Goal: Information Seeking & Learning: Learn about a topic

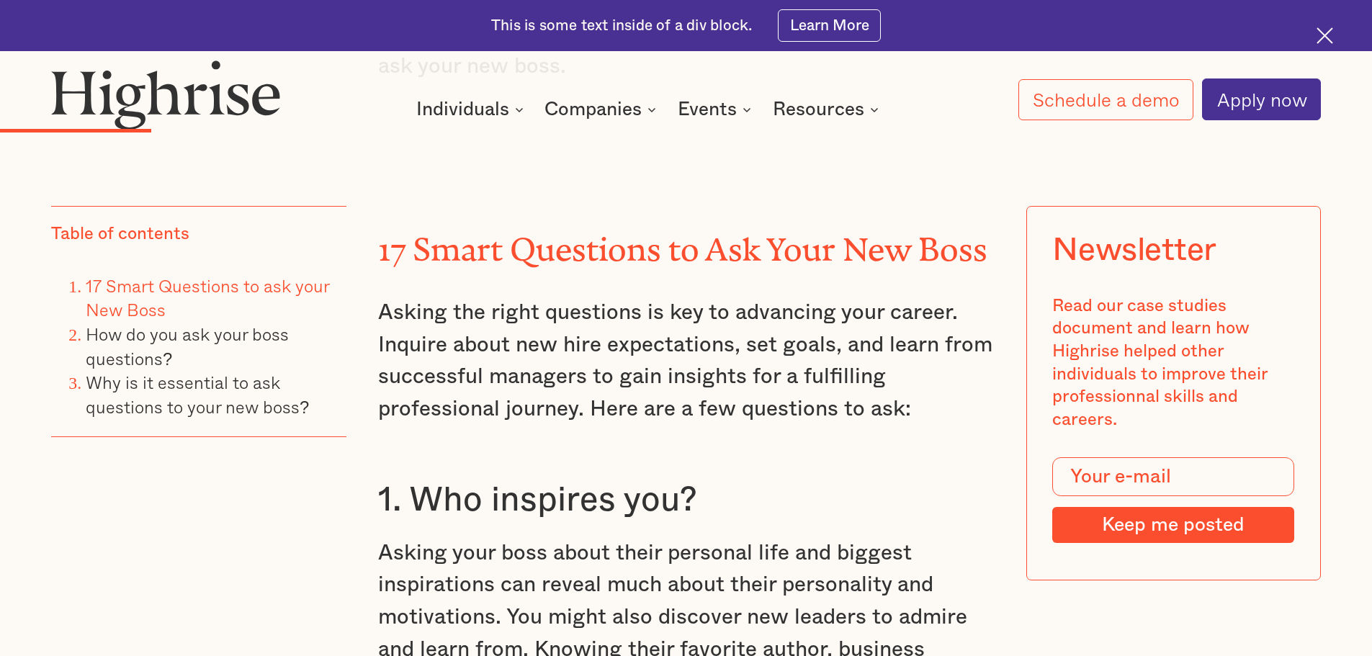
scroll to position [2613, 0]
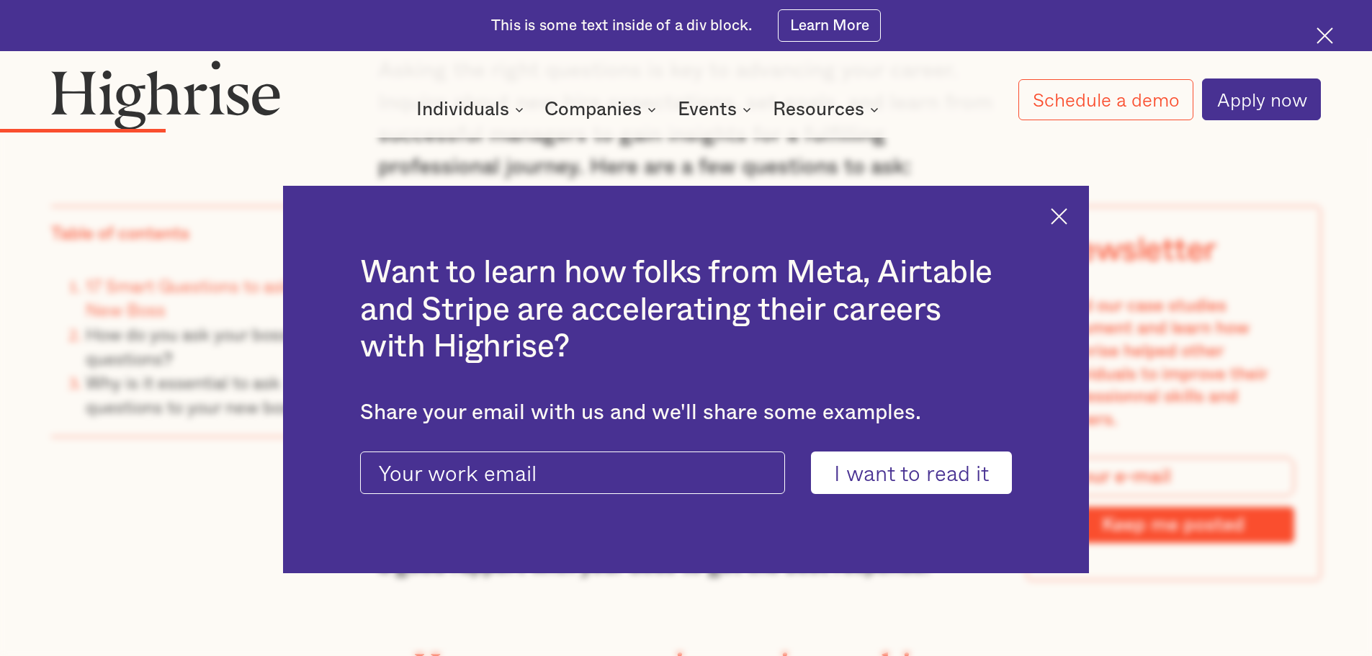
click at [1065, 209] on img at bounding box center [1059, 216] width 17 height 17
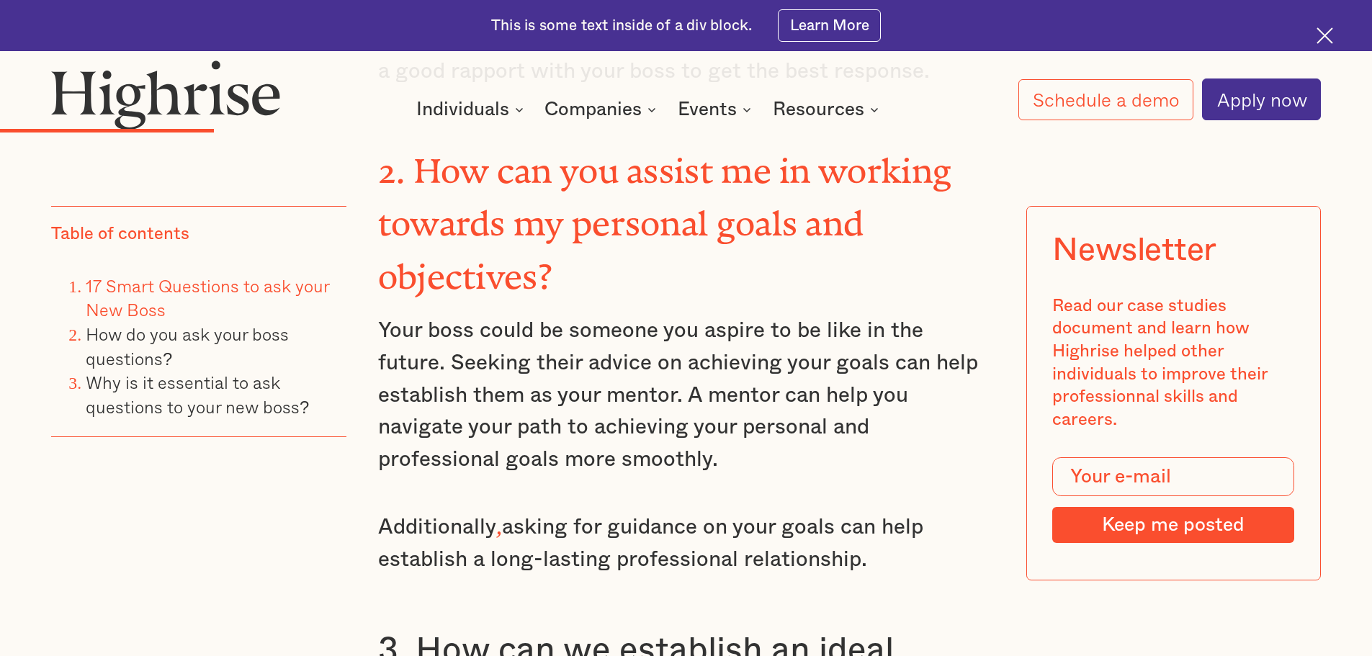
scroll to position [3110, 0]
click at [768, 384] on p "Your boss could be someone you aspire to be like in the future. Seeking their a…" at bounding box center [686, 393] width 617 height 161
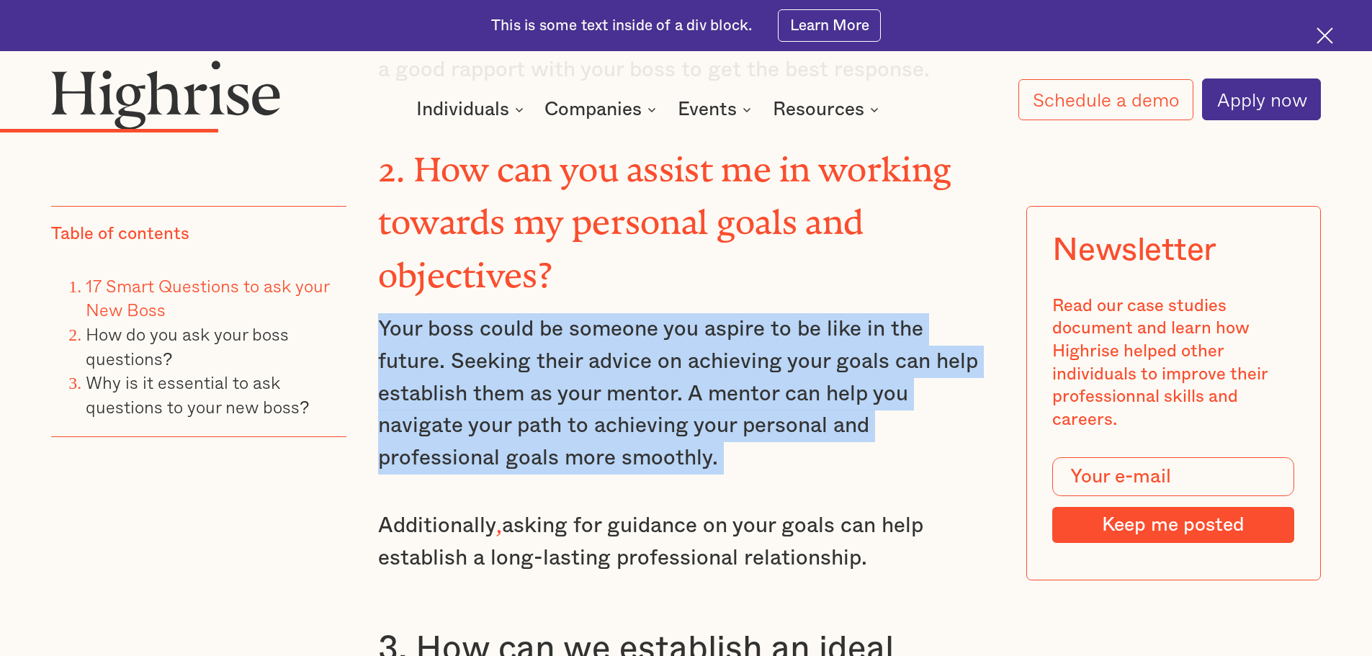
click at [768, 384] on p "Your boss could be someone you aspire to be like in the future. Seeking their a…" at bounding box center [686, 393] width 617 height 161
click at [778, 359] on p "Your boss could be someone you aspire to be like in the future. Seeking their a…" at bounding box center [686, 393] width 617 height 161
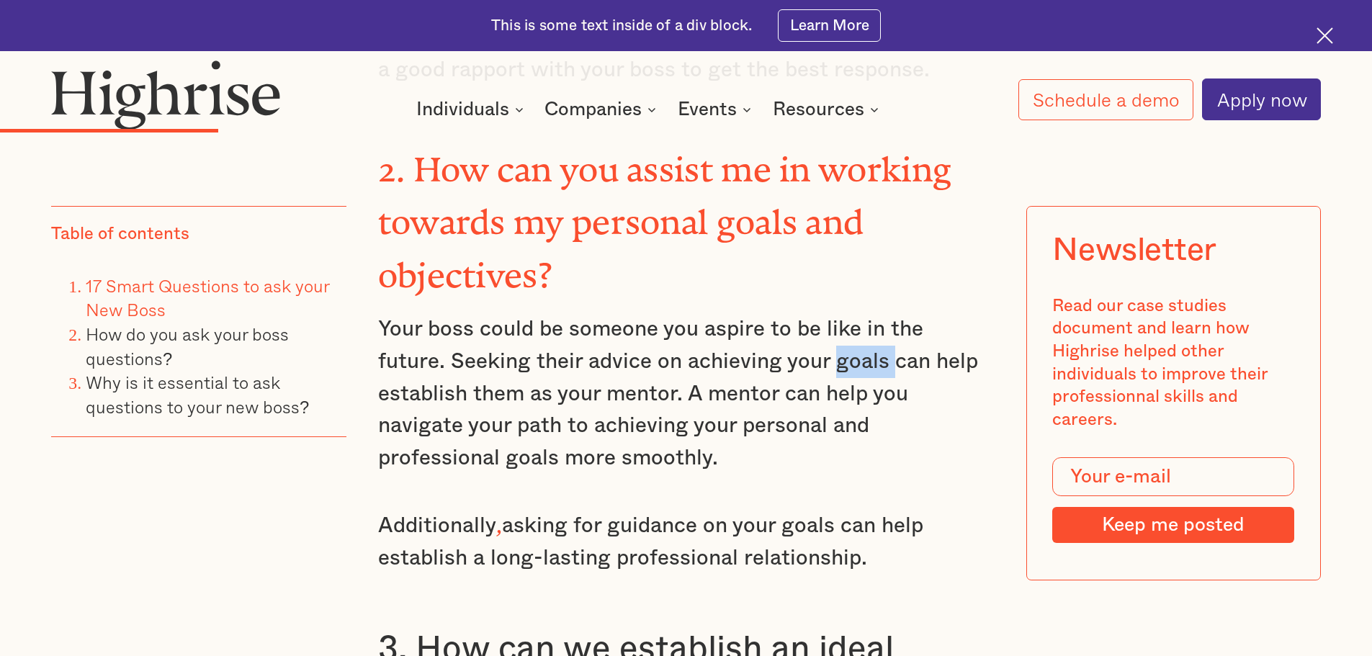
click at [778, 359] on p "Your boss could be someone you aspire to be like in the future. Seeking their a…" at bounding box center [686, 393] width 617 height 161
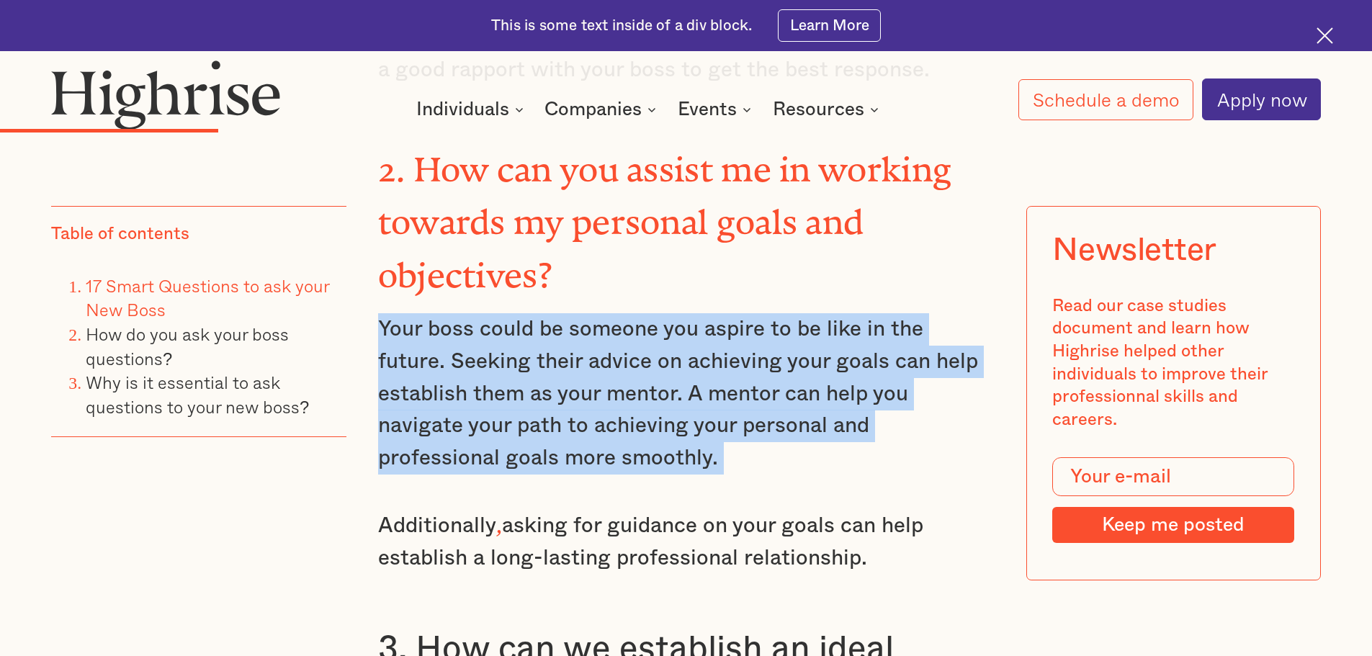
click at [778, 359] on p "Your boss could be someone you aspire to be like in the future. Seeking their a…" at bounding box center [686, 393] width 617 height 161
drag, startPoint x: 778, startPoint y: 359, endPoint x: 808, endPoint y: 362, distance: 29.6
click at [808, 362] on p "Your boss could be someone you aspire to be like in the future. Seeking their a…" at bounding box center [686, 393] width 617 height 161
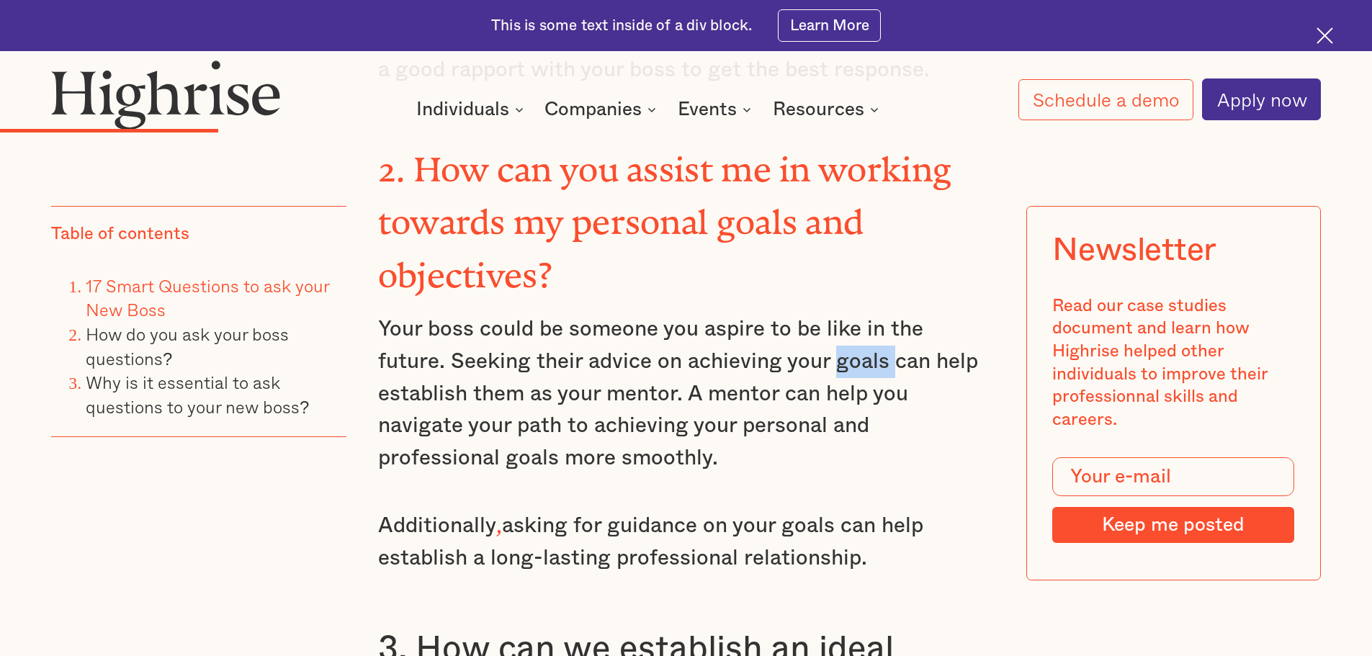
click at [808, 362] on p "Your boss could be someone you aspire to be like in the future. Seeking their a…" at bounding box center [686, 393] width 617 height 161
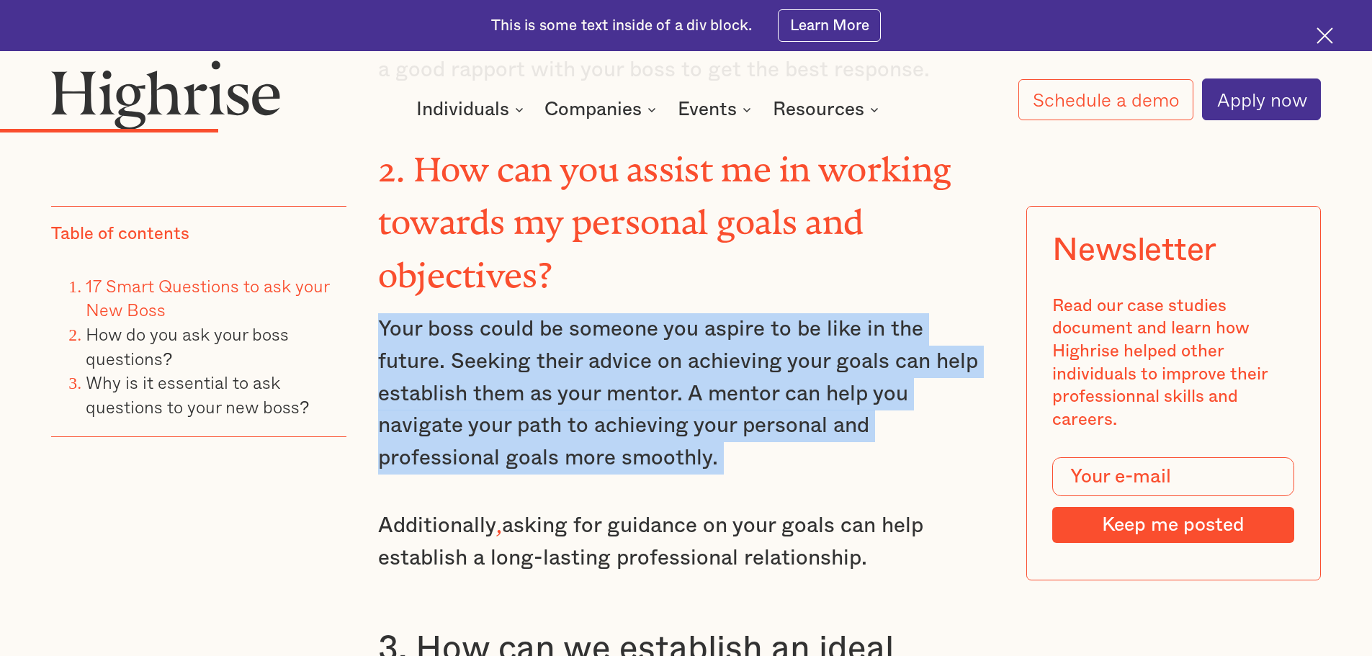
click at [808, 362] on p "Your boss could be someone you aspire to be like in the future. Seeking their a…" at bounding box center [686, 393] width 617 height 161
click at [833, 357] on p "Your boss could be someone you aspire to be like in the future. Seeking their a…" at bounding box center [686, 393] width 617 height 161
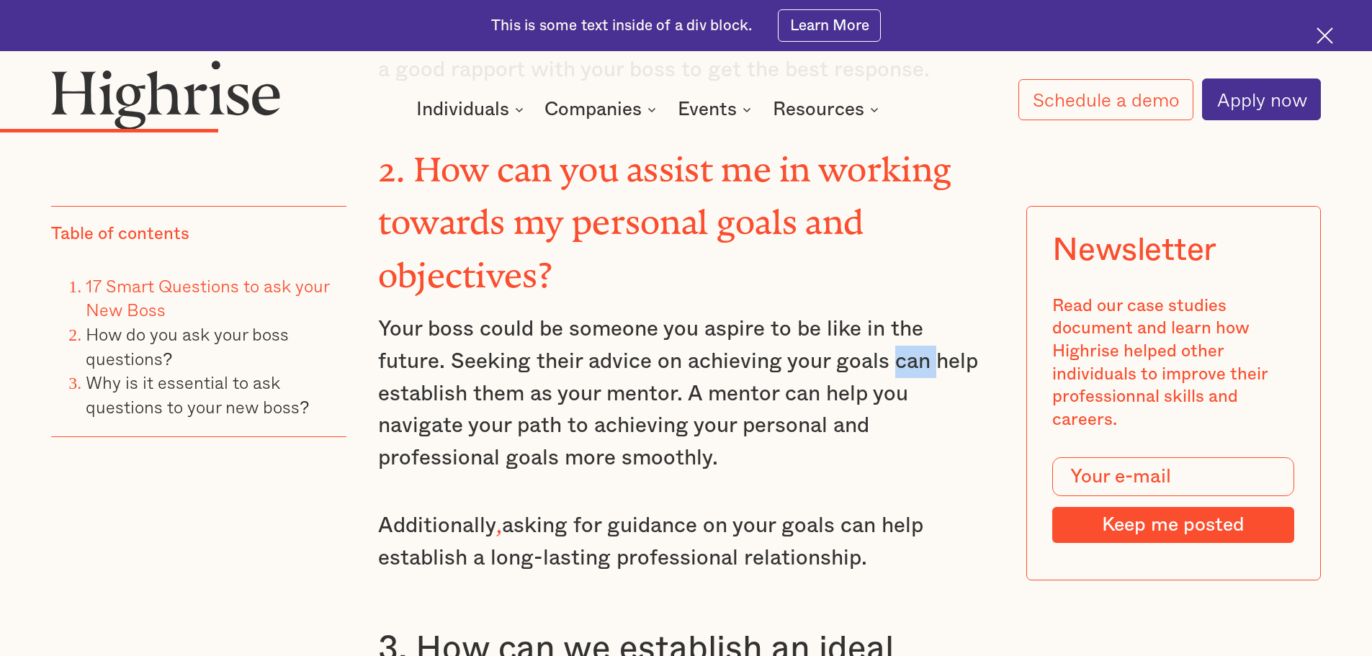
click at [833, 357] on p "Your boss could be someone you aspire to be like in the future. Seeking their a…" at bounding box center [686, 393] width 617 height 161
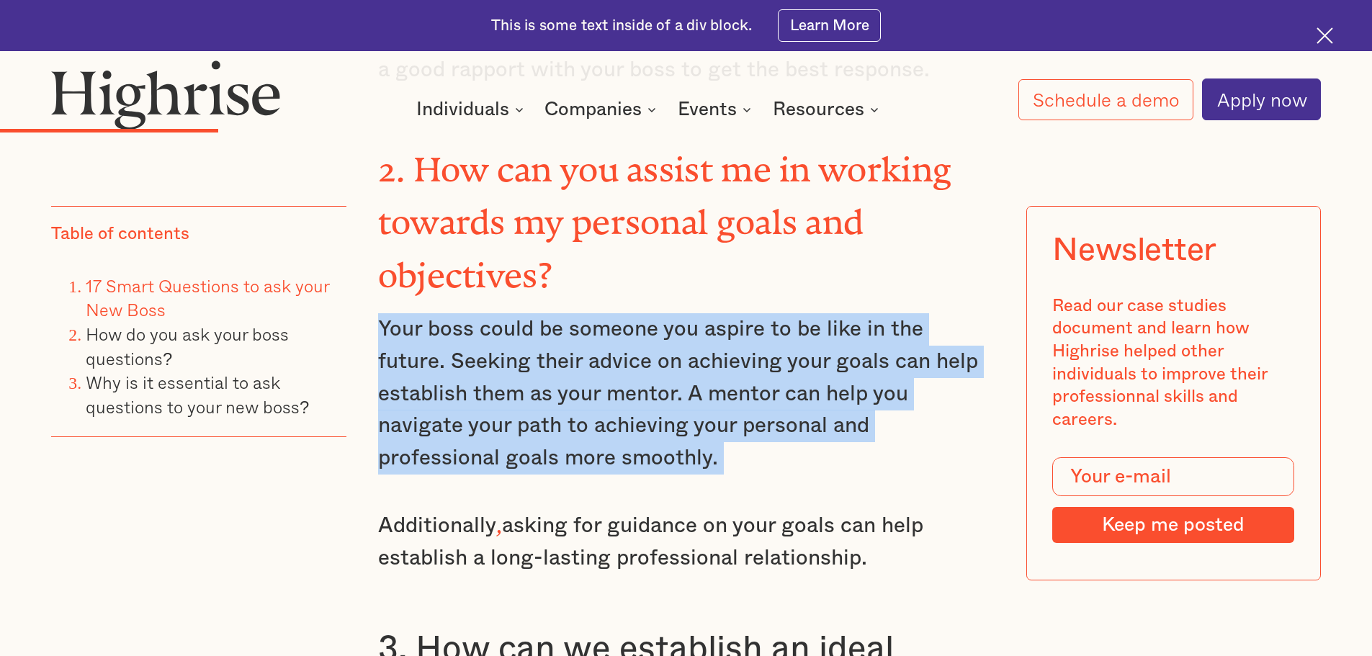
click at [833, 357] on p "Your boss could be someone you aspire to be like in the future. Seeking their a…" at bounding box center [686, 393] width 617 height 161
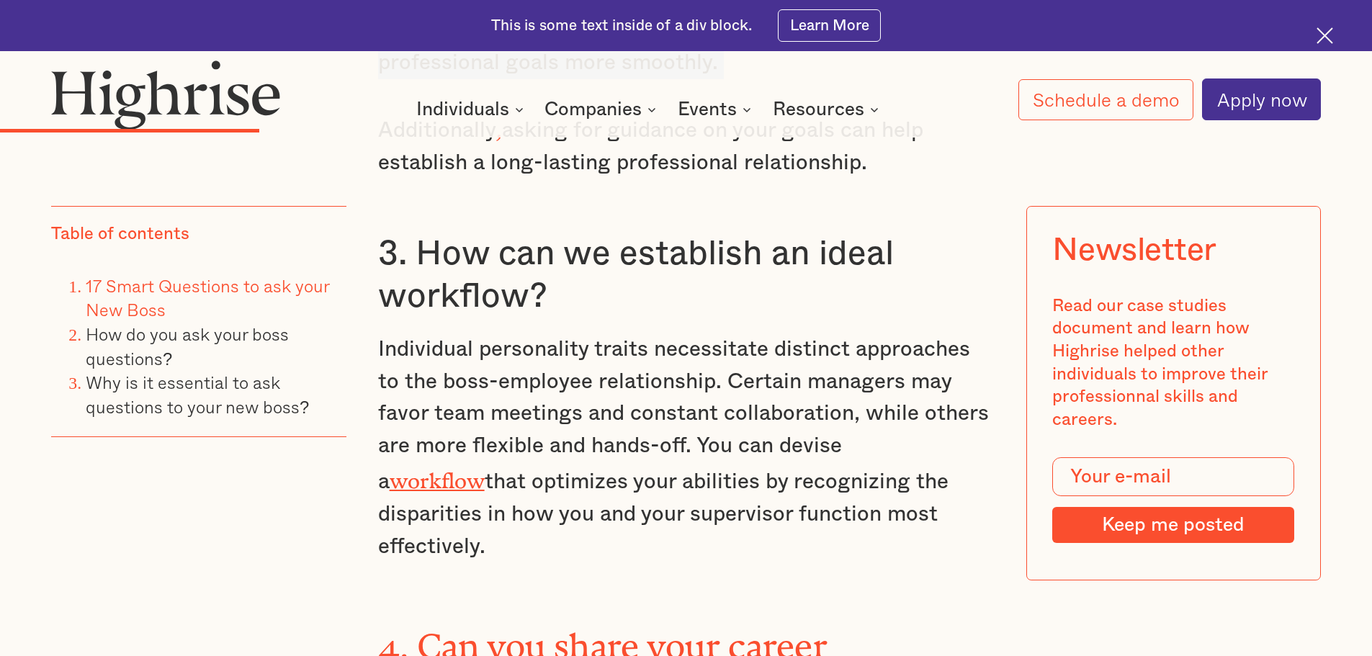
scroll to position [3510, 0]
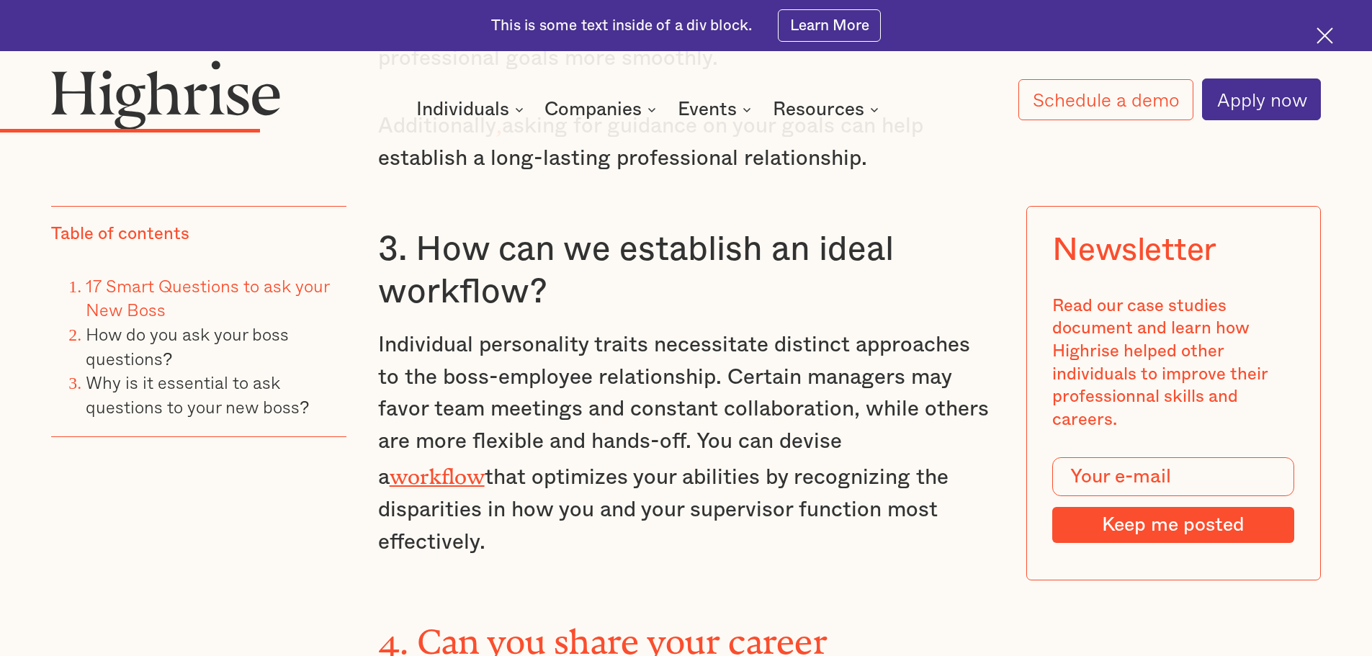
click at [833, 357] on p "Individual personality traits necessitate distinct approaches to the boss-emplo…" at bounding box center [686, 443] width 617 height 229
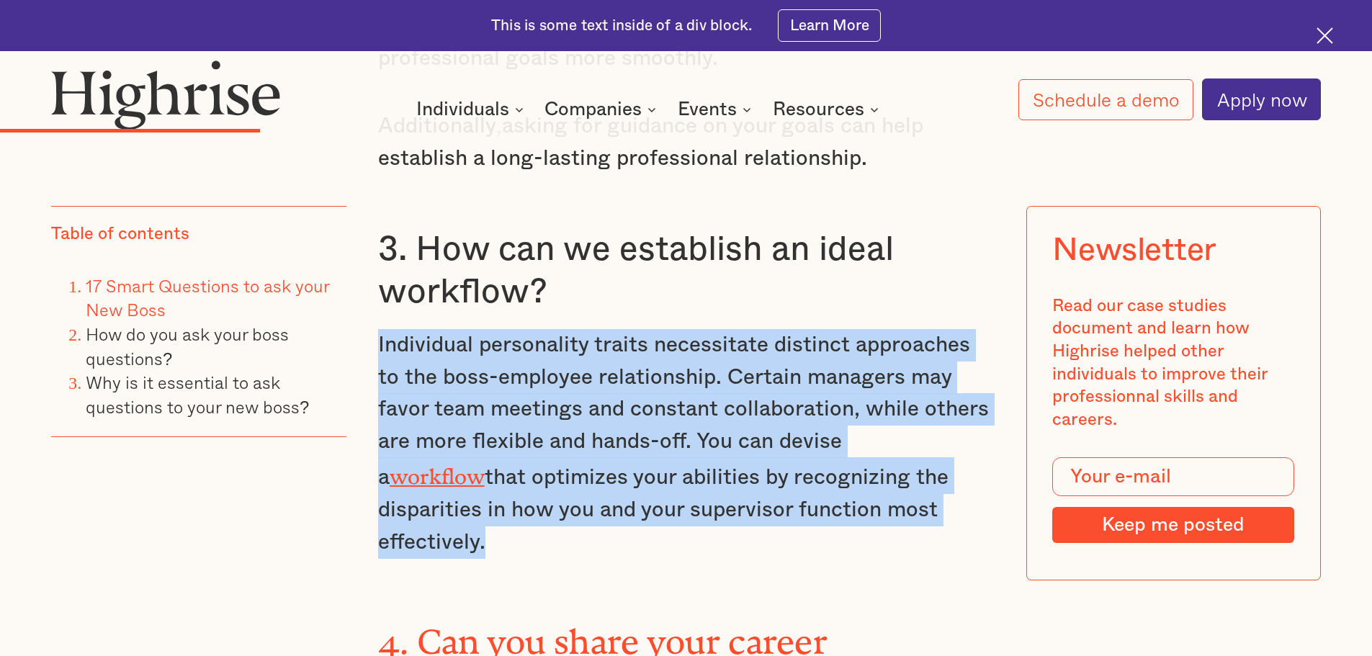
click at [833, 357] on p "Individual personality traits necessitate distinct approaches to the boss-emplo…" at bounding box center [686, 443] width 617 height 229
drag, startPoint x: 833, startPoint y: 357, endPoint x: 858, endPoint y: 367, distance: 26.9
click at [858, 367] on p "Individual personality traits necessitate distinct approaches to the boss-emplo…" at bounding box center [686, 443] width 617 height 229
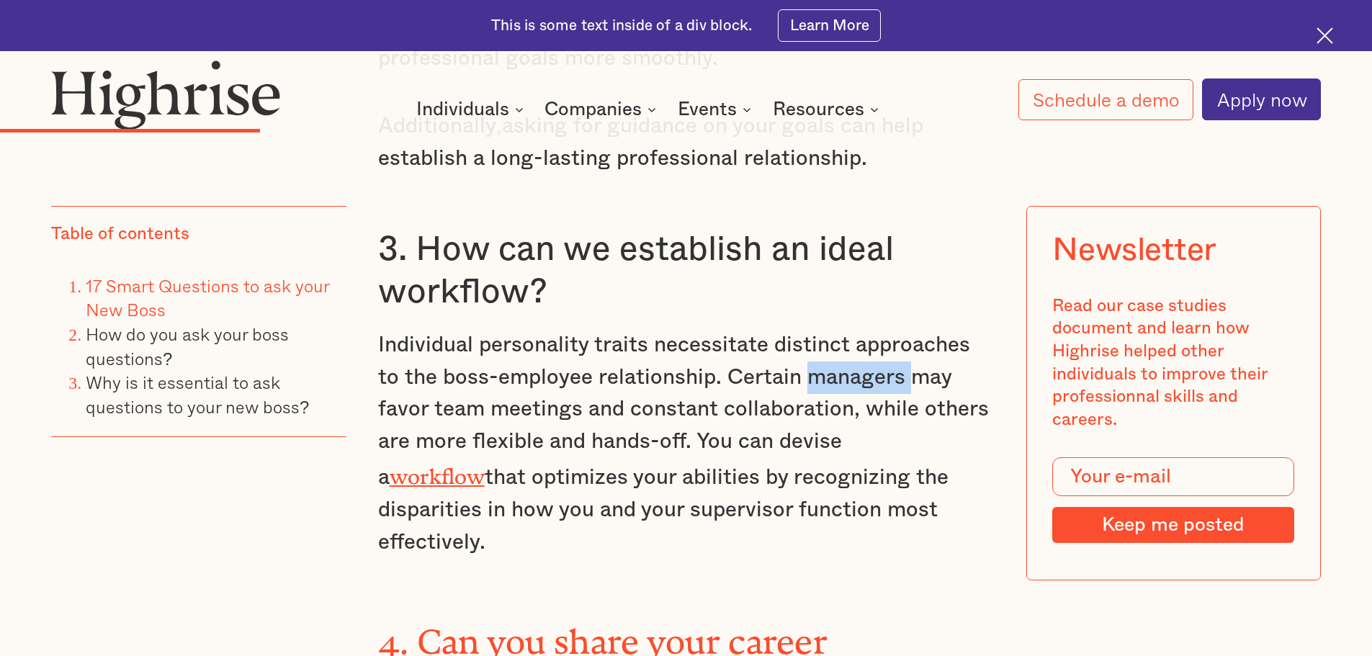
click at [858, 367] on p "Individual personality traits necessitate distinct approaches to the boss-emplo…" at bounding box center [686, 443] width 617 height 229
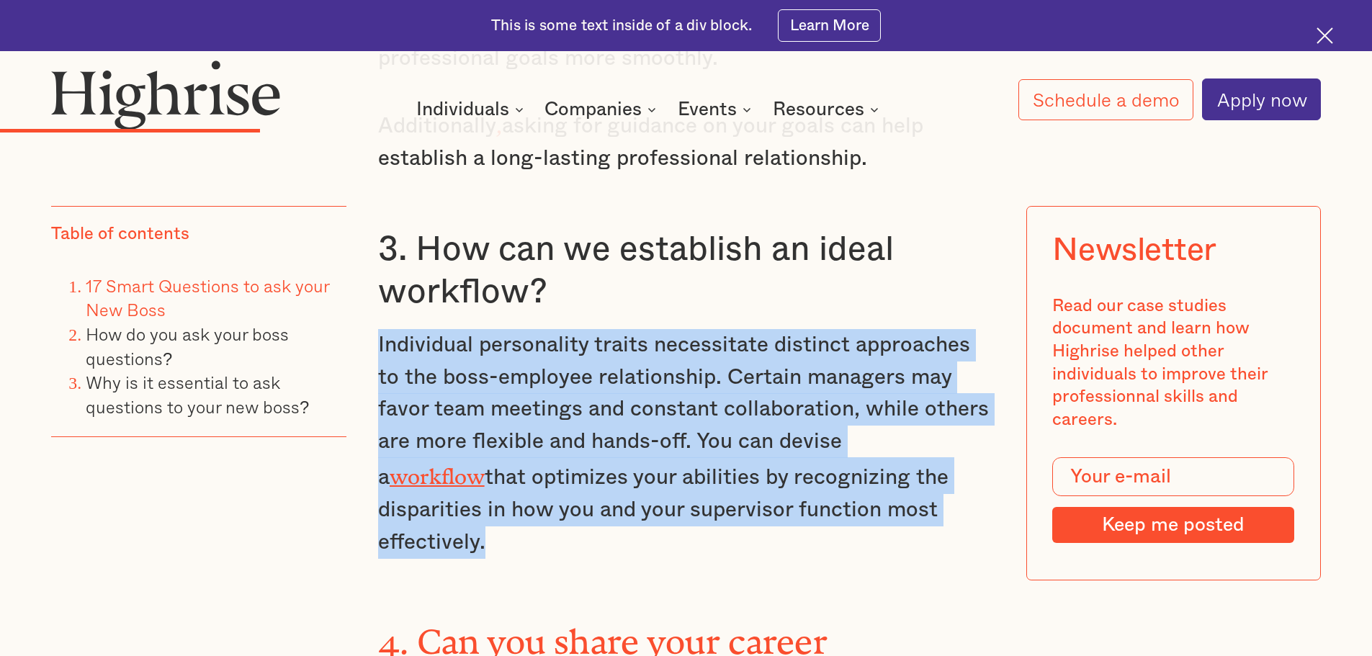
click at [858, 367] on p "Individual personality traits necessitate distinct approaches to the boss-emplo…" at bounding box center [686, 443] width 617 height 229
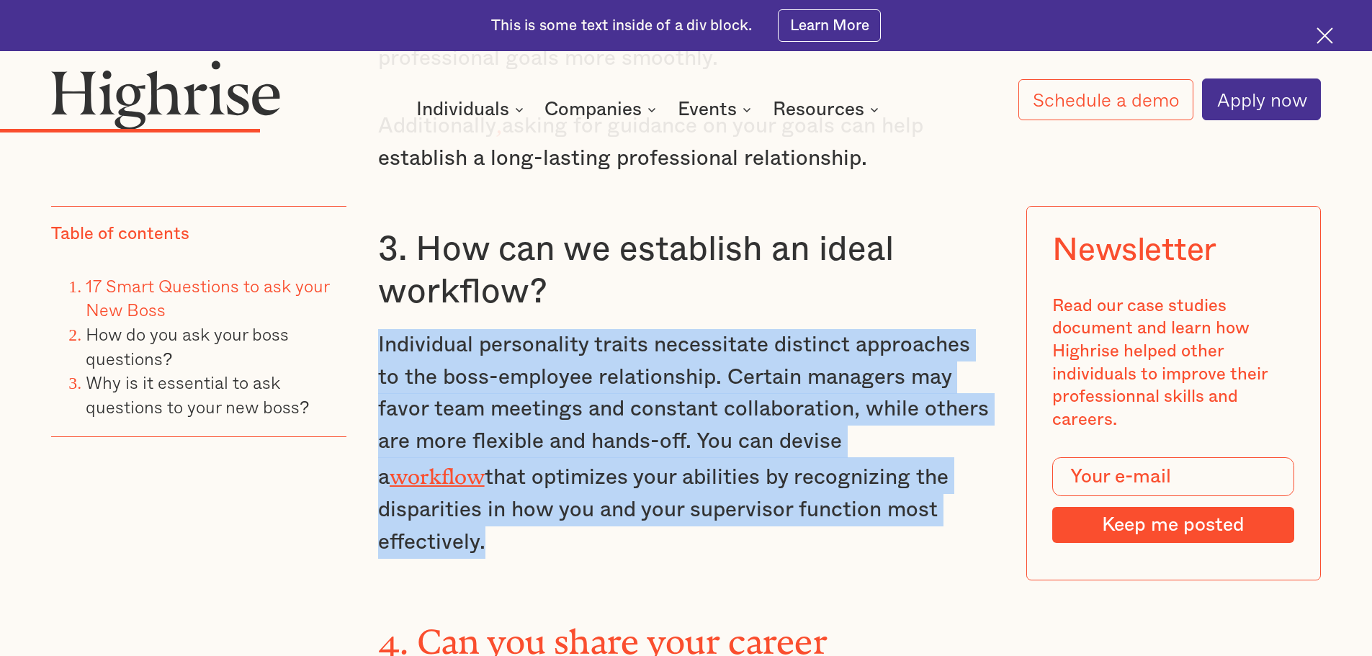
click at [858, 367] on p "Individual personality traits necessitate distinct approaches to the boss-emplo…" at bounding box center [686, 443] width 617 height 229
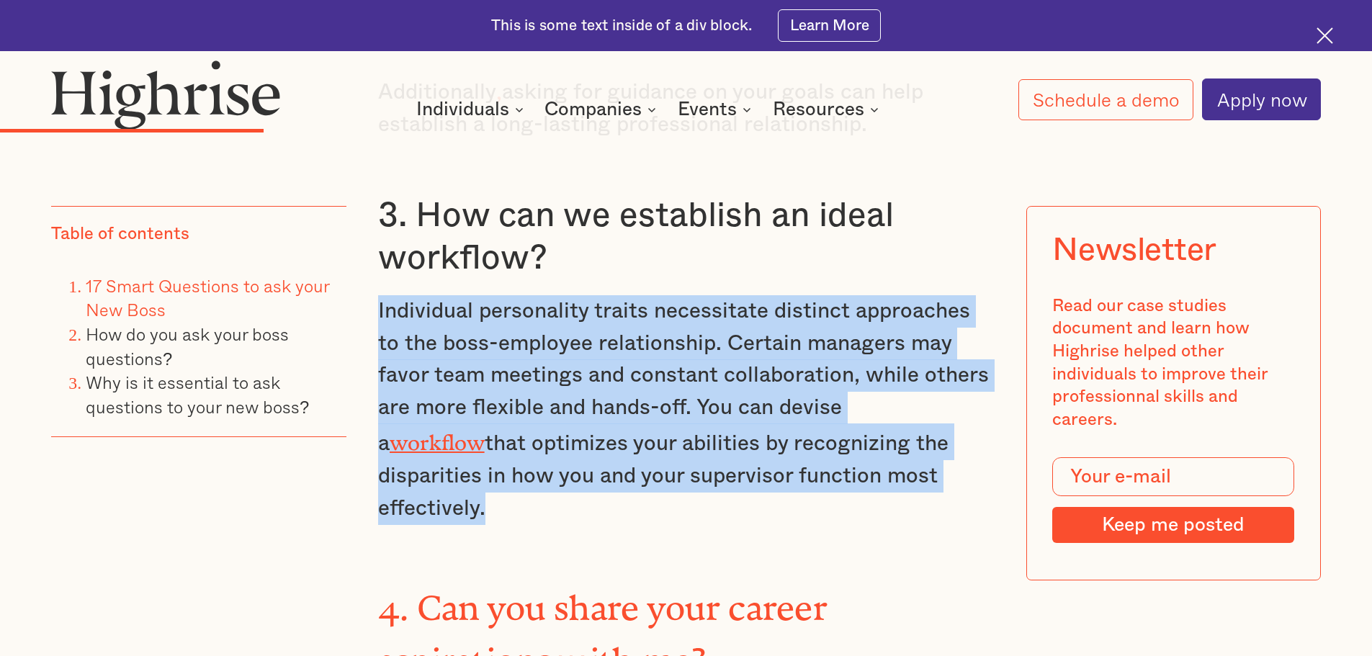
scroll to position [3544, 0]
click at [805, 370] on p "Individual personality traits necessitate distinct approaches to the boss-emplo…" at bounding box center [686, 409] width 617 height 229
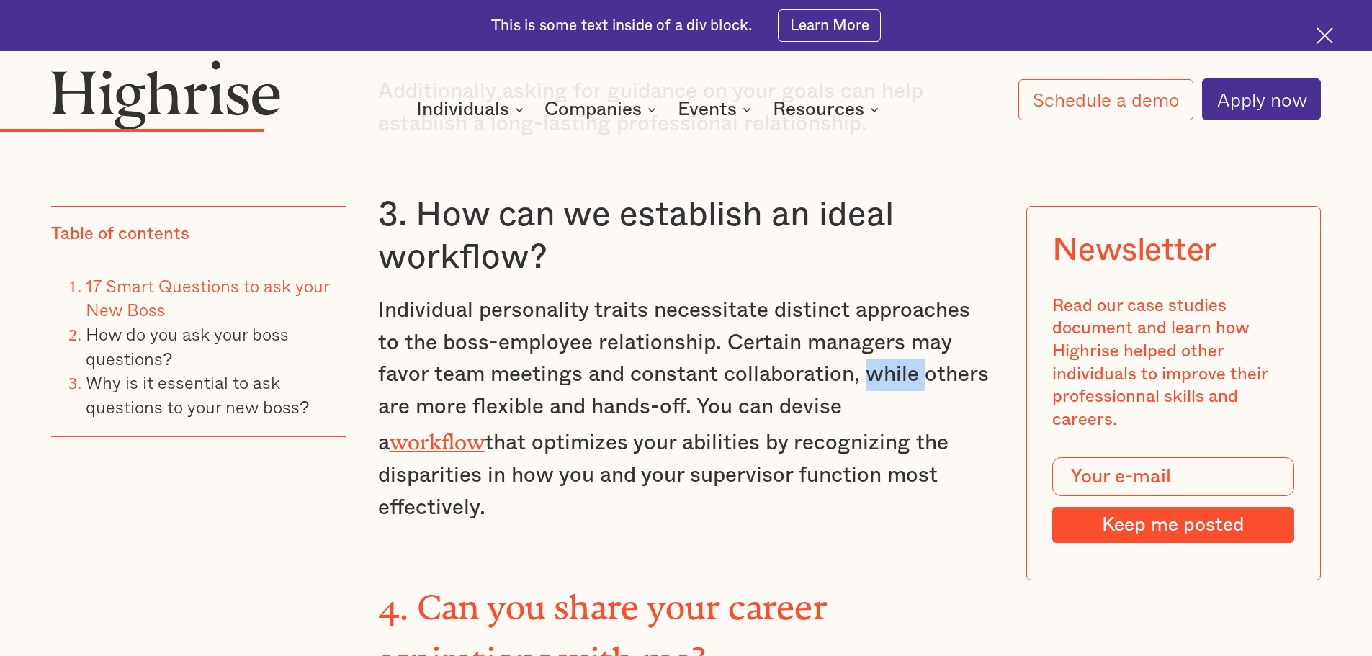
click at [805, 370] on p "Individual personality traits necessitate distinct approaches to the boss-emplo…" at bounding box center [686, 409] width 617 height 229
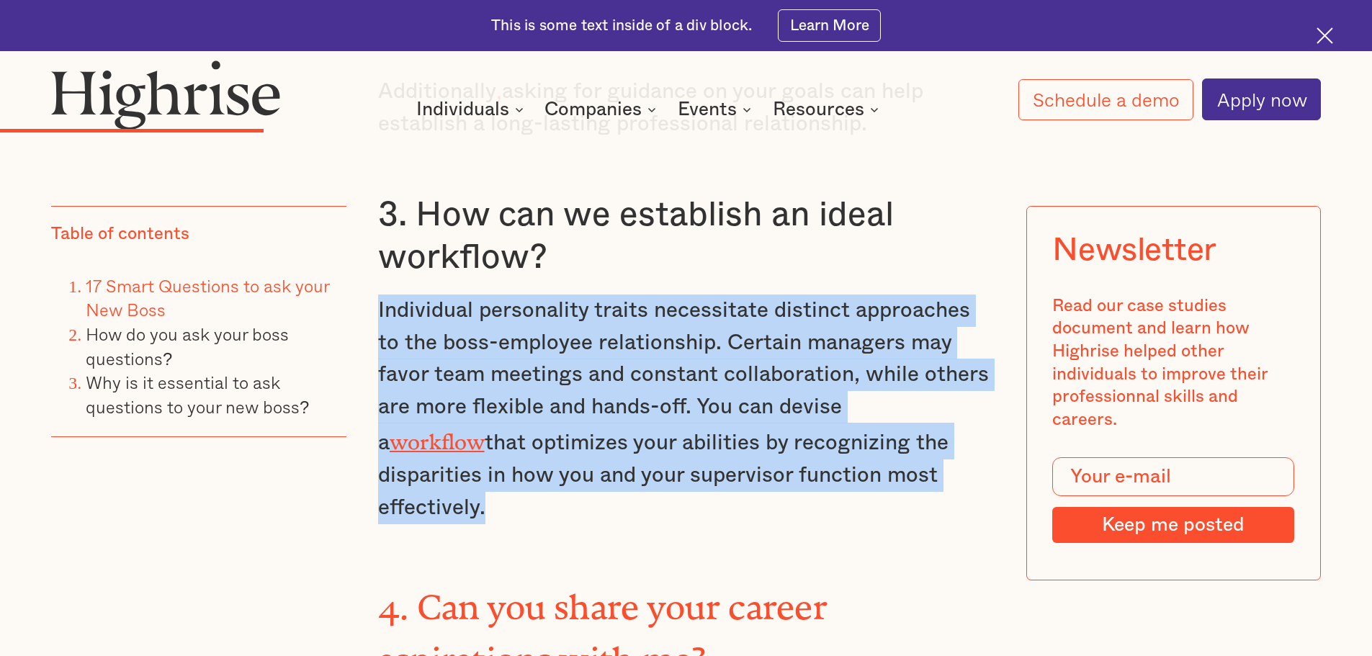
click at [805, 370] on p "Individual personality traits necessitate distinct approaches to the boss-emplo…" at bounding box center [686, 409] width 617 height 229
click at [836, 330] on p "Individual personality traits necessitate distinct approaches to the boss-emplo…" at bounding box center [686, 409] width 617 height 229
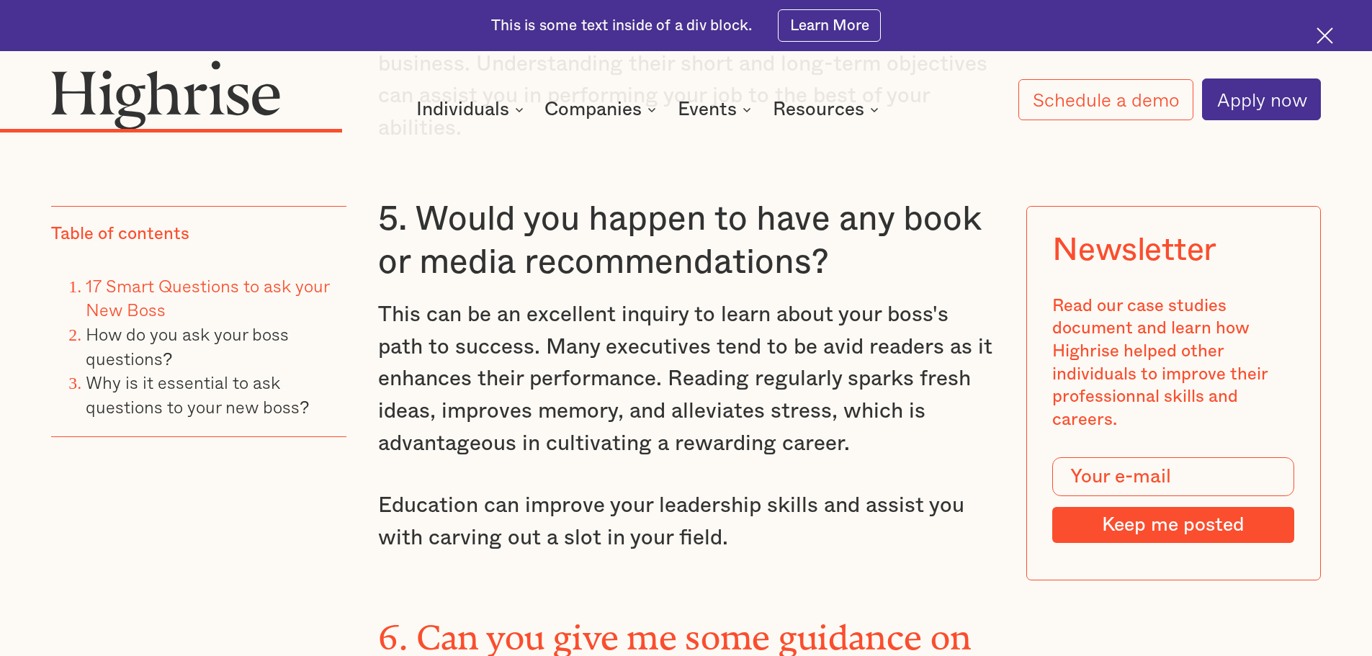
scroll to position [4292, 0]
click at [836, 330] on p "This can be an excellent inquiry to learn about your boss's path to success. Ma…" at bounding box center [686, 378] width 617 height 161
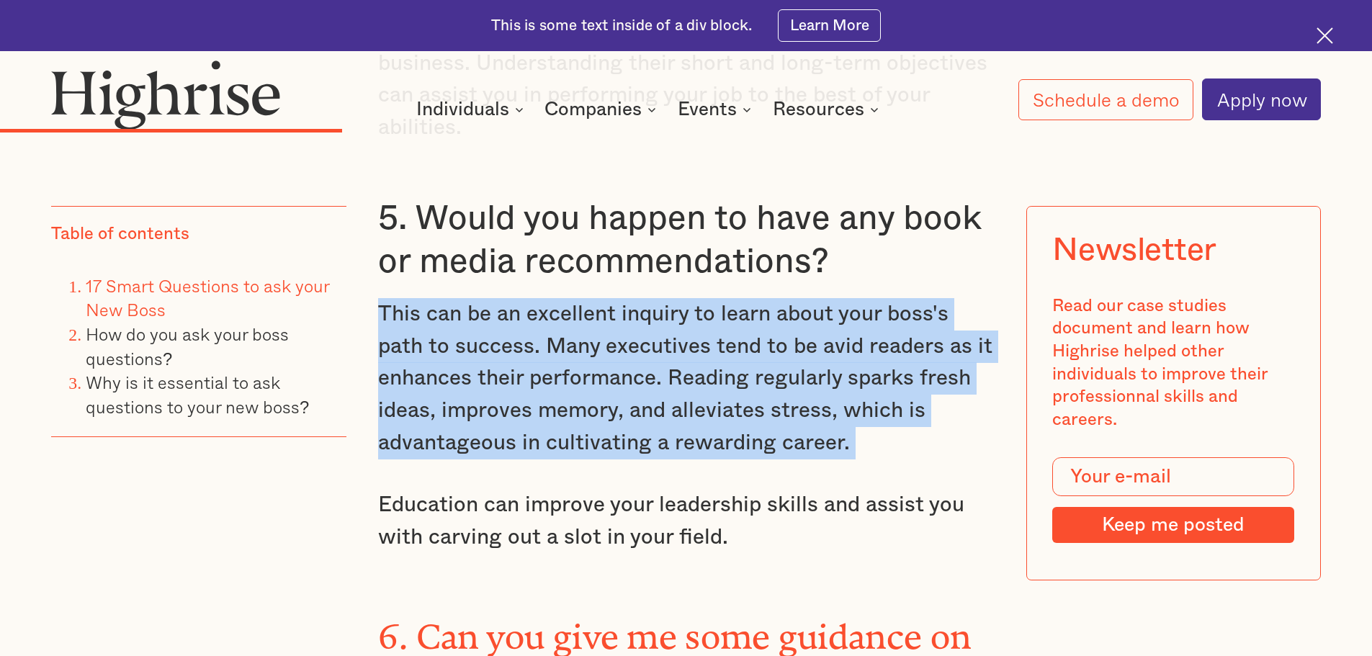
click at [836, 330] on p "This can be an excellent inquiry to learn about your boss's path to success. Ma…" at bounding box center [686, 378] width 617 height 161
click at [811, 318] on p "This can be an excellent inquiry to learn about your boss's path to success. Ma…" at bounding box center [686, 378] width 617 height 161
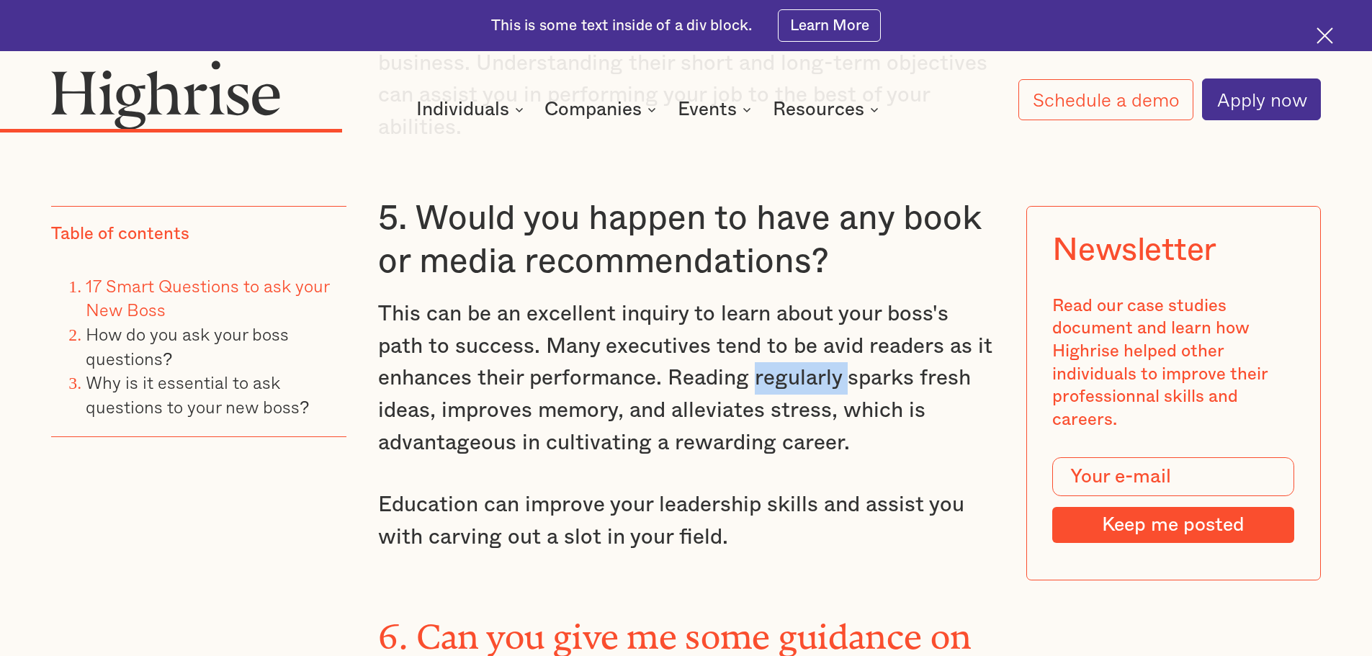
click at [811, 318] on p "This can be an excellent inquiry to learn about your boss's path to success. Ma…" at bounding box center [686, 378] width 617 height 161
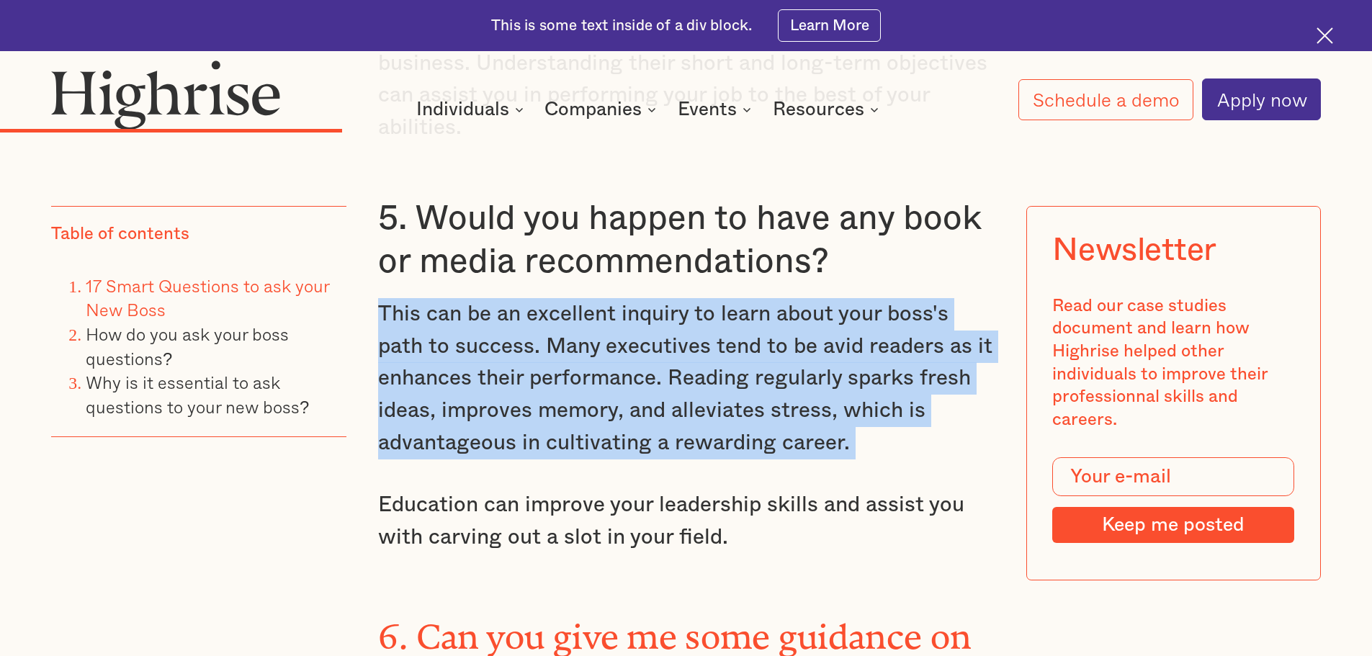
drag, startPoint x: 811, startPoint y: 318, endPoint x: 825, endPoint y: 318, distance: 13.7
click at [825, 318] on p "This can be an excellent inquiry to learn about your boss's path to success. Ma…" at bounding box center [686, 378] width 617 height 161
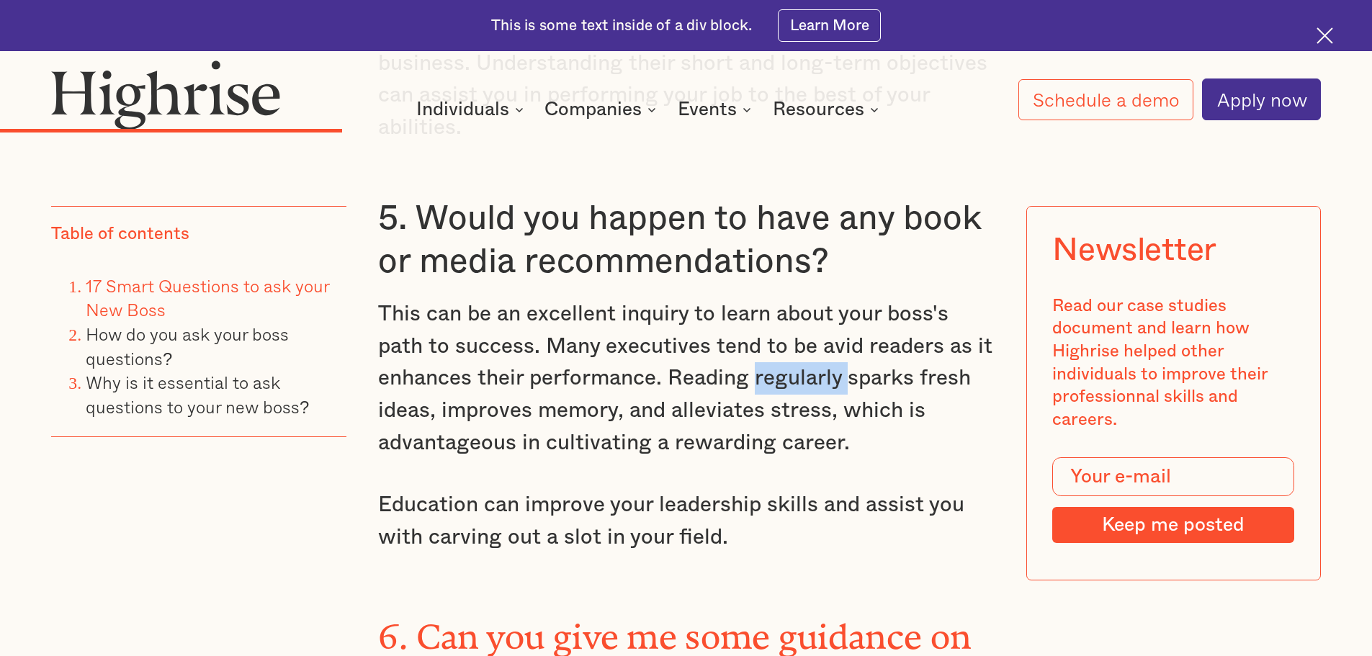
click at [825, 318] on p "This can be an excellent inquiry to learn about your boss's path to success. Ma…" at bounding box center [686, 378] width 617 height 161
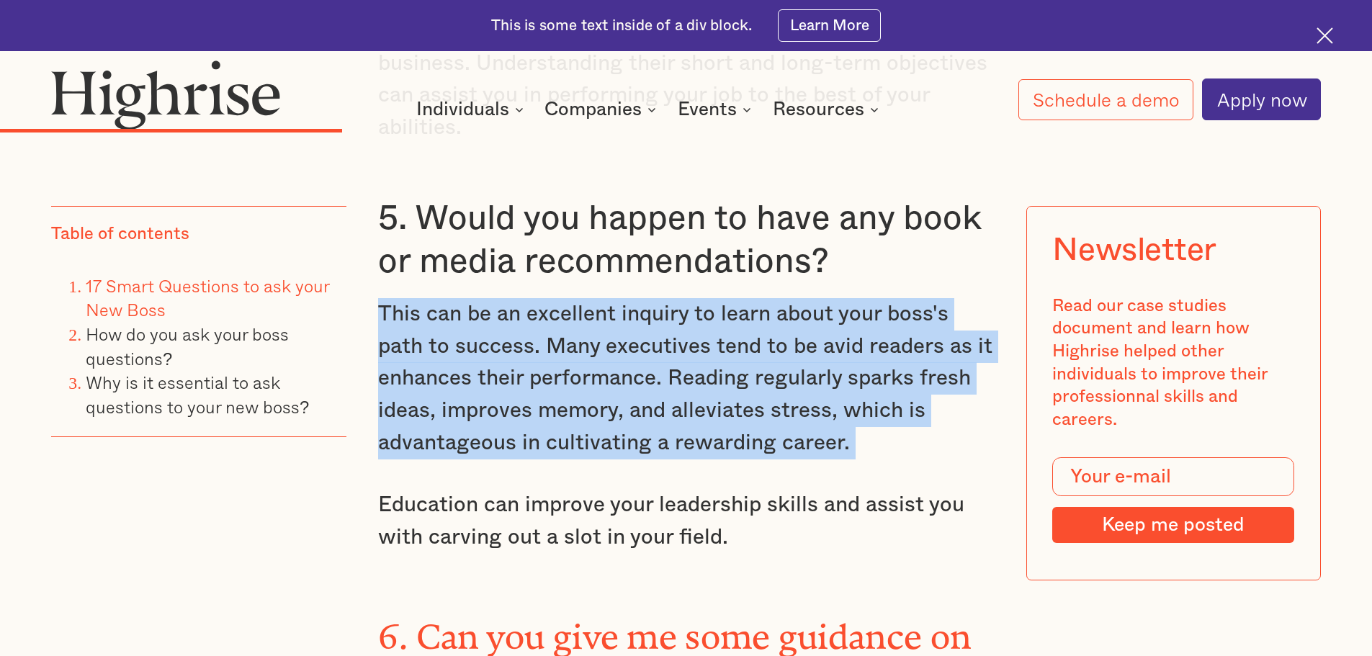
click at [825, 318] on p "This can be an excellent inquiry to learn about your boss's path to success. Ma…" at bounding box center [686, 378] width 617 height 161
drag, startPoint x: 825, startPoint y: 318, endPoint x: 839, endPoint y: 283, distance: 38.1
click at [839, 298] on p "This can be an excellent inquiry to learn about your boss's path to success. Ma…" at bounding box center [686, 378] width 617 height 161
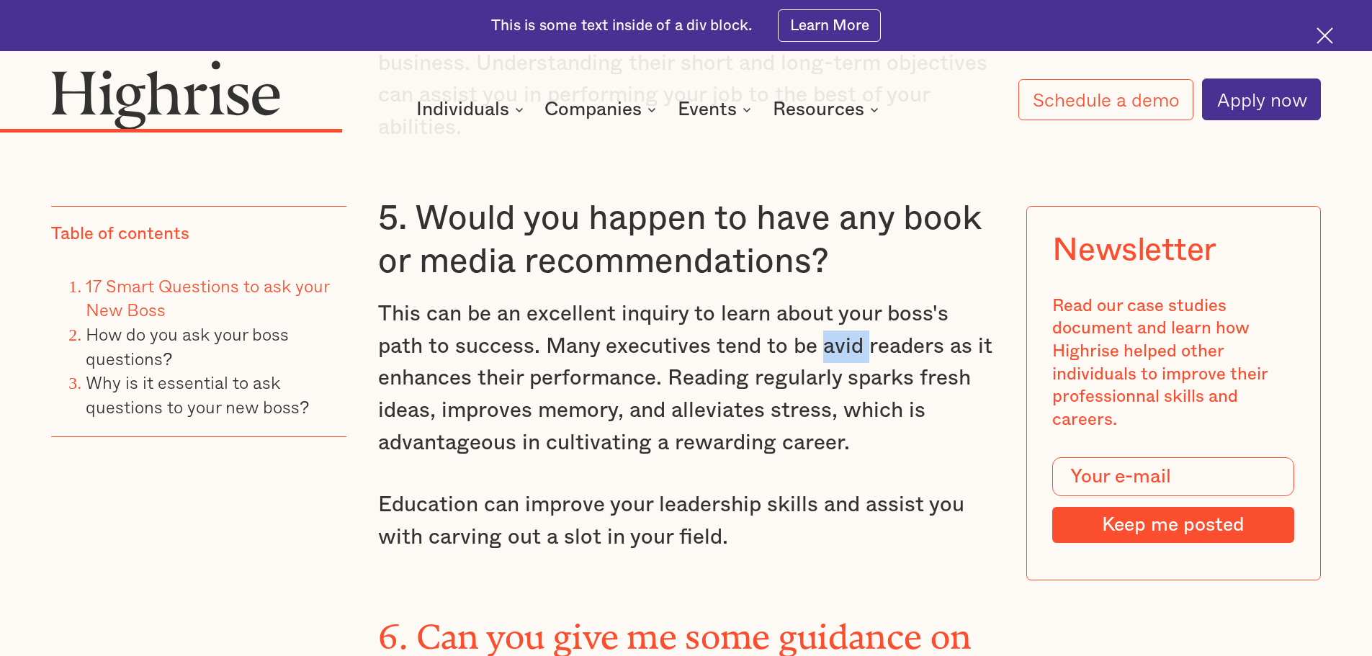
click at [839, 298] on p "This can be an excellent inquiry to learn about your boss's path to success. Ma…" at bounding box center [686, 378] width 617 height 161
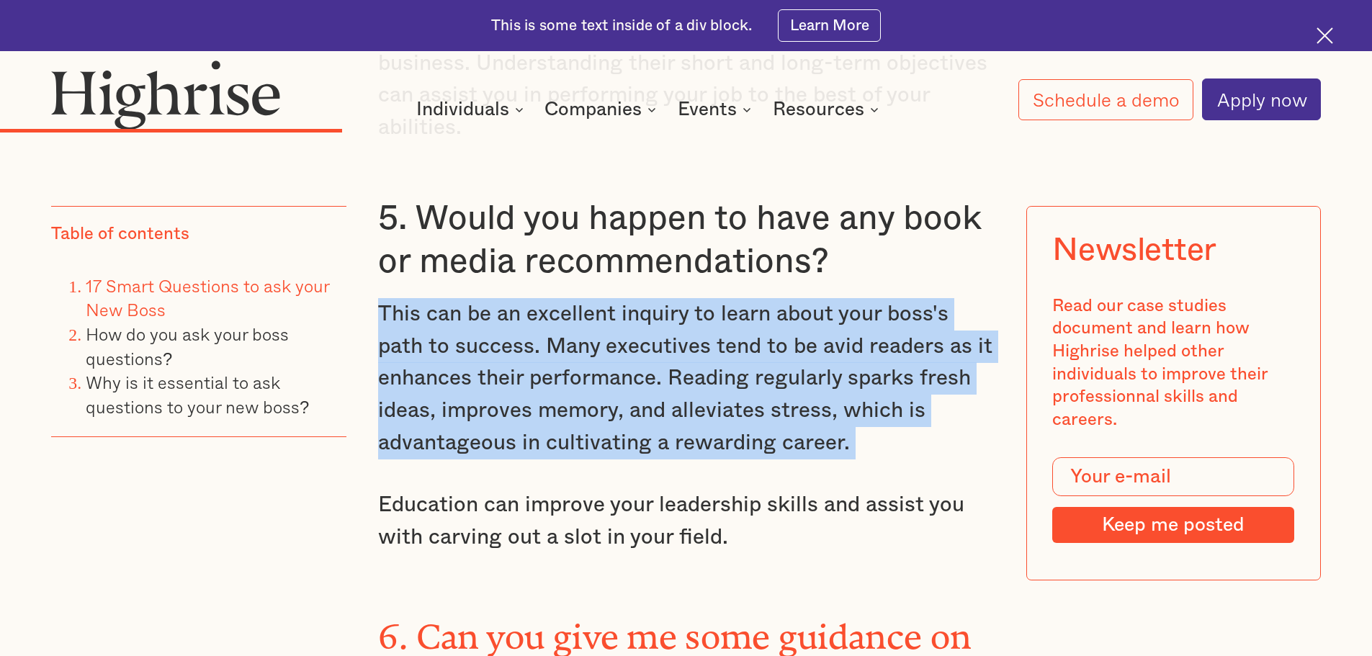
click at [839, 298] on p "This can be an excellent inquiry to learn about your boss's path to success. Ma…" at bounding box center [686, 378] width 617 height 161
drag, startPoint x: 839, startPoint y: 283, endPoint x: 856, endPoint y: 303, distance: 26.1
click at [856, 303] on p "This can be an excellent inquiry to learn about your boss's path to success. Ma…" at bounding box center [686, 378] width 617 height 161
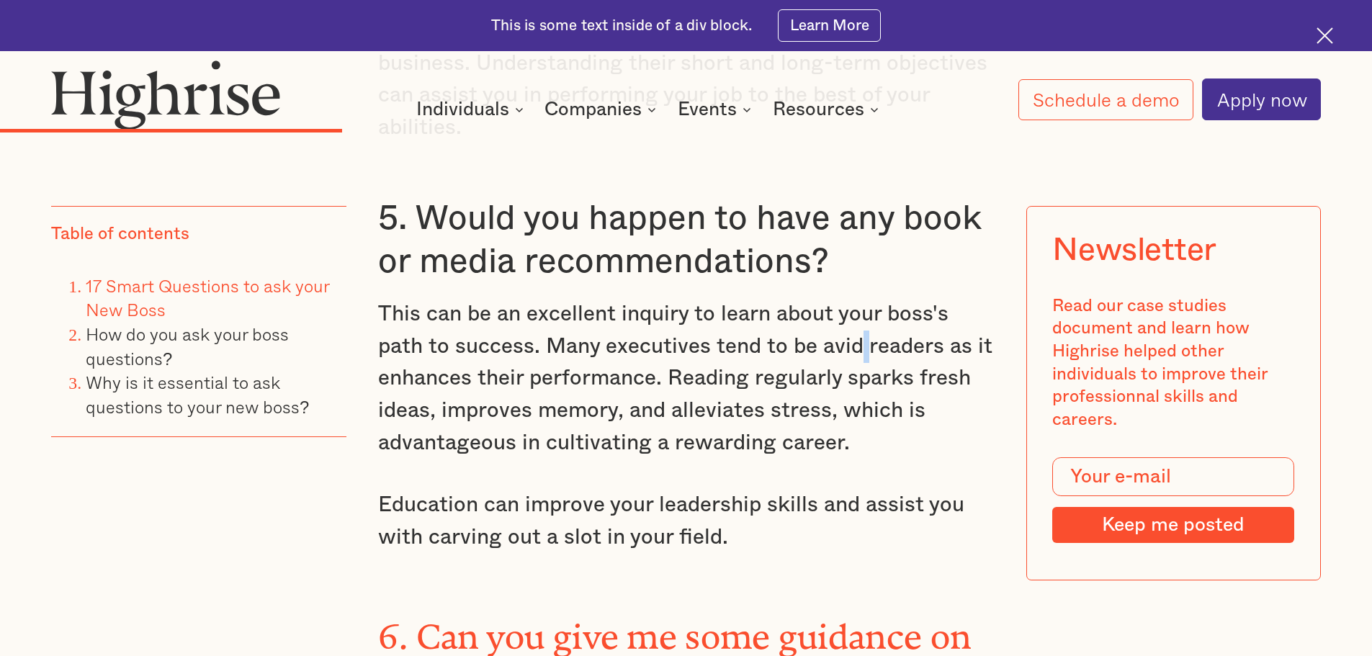
click at [856, 303] on p "This can be an excellent inquiry to learn about your boss's path to success. Ma…" at bounding box center [686, 378] width 617 height 161
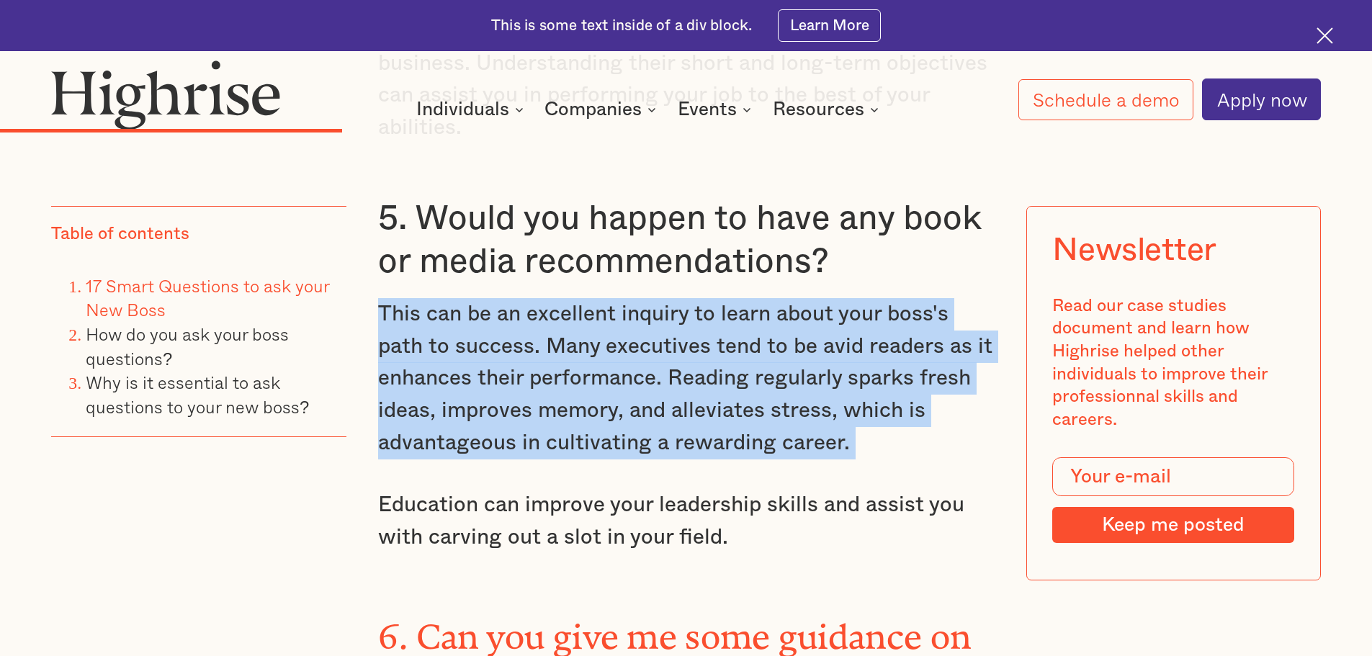
click at [856, 303] on p "This can be an excellent inquiry to learn about your boss's path to success. Ma…" at bounding box center [686, 378] width 617 height 161
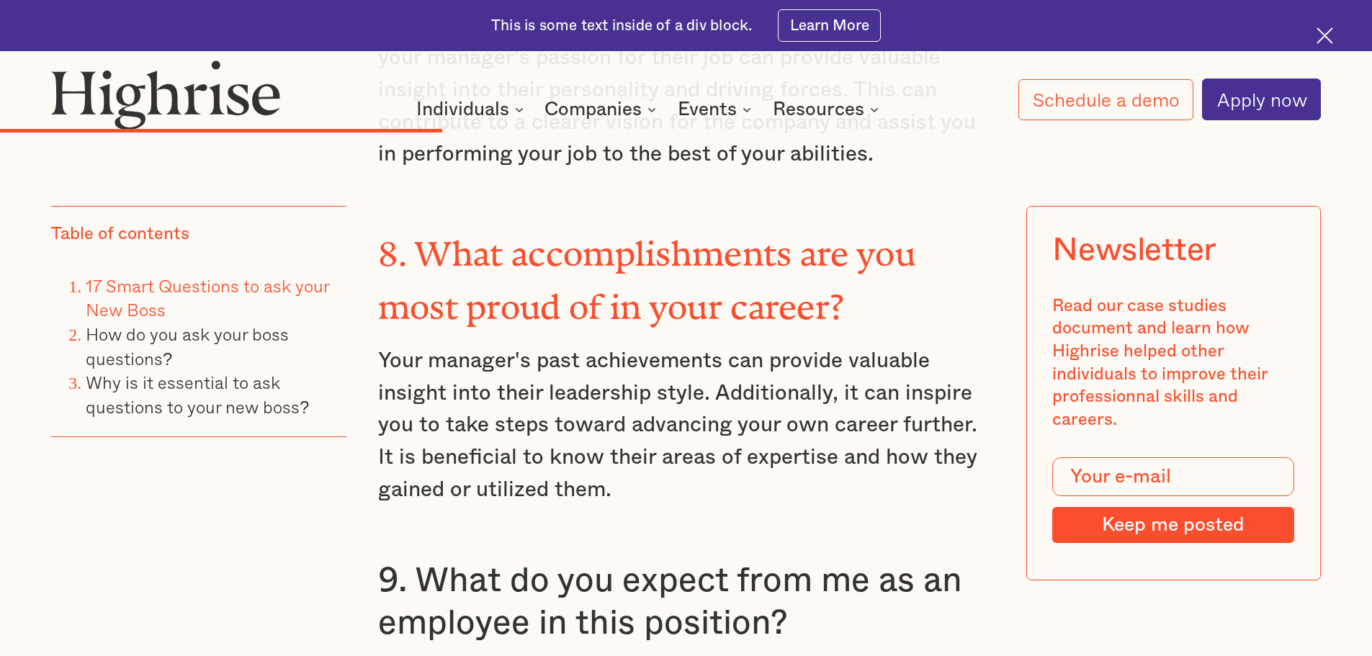
scroll to position [5390, 0]
click at [856, 344] on p "Your manager's past achievements can provide valuable insight into their leader…" at bounding box center [686, 424] width 617 height 161
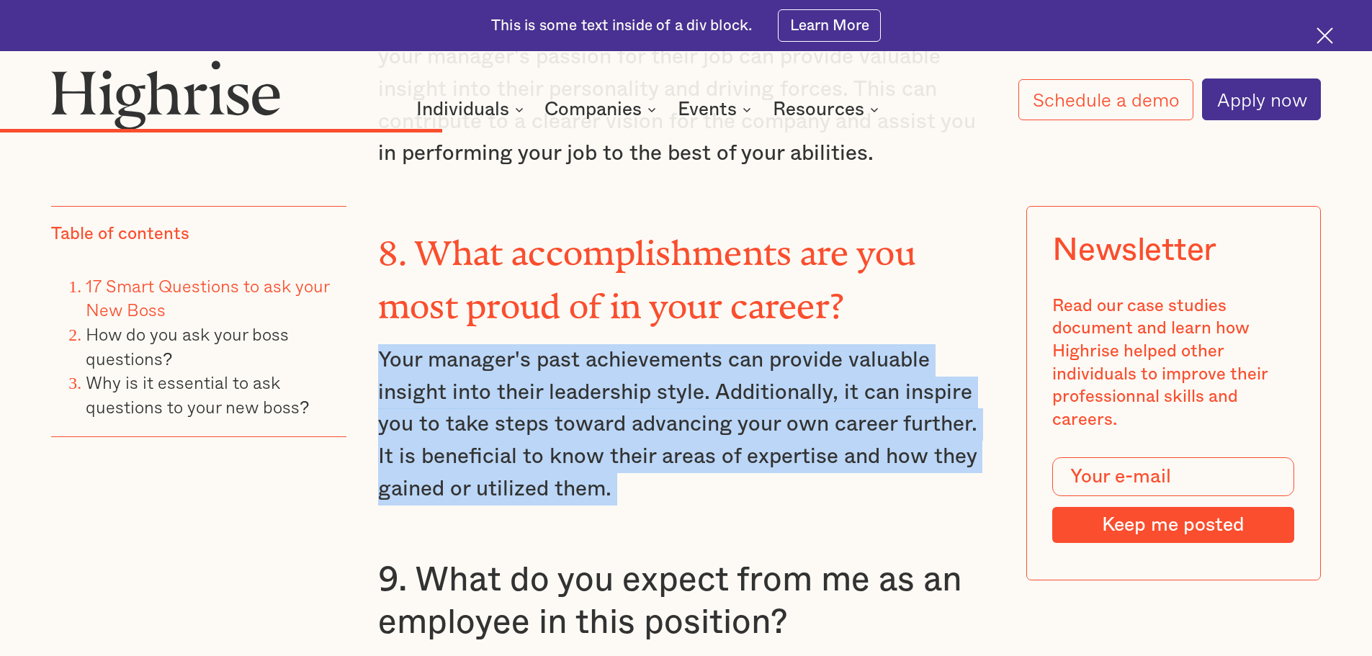
click at [856, 344] on p "Your manager's past achievements can provide valuable insight into their leader…" at bounding box center [686, 424] width 617 height 161
drag, startPoint x: 856, startPoint y: 303, endPoint x: 880, endPoint y: 292, distance: 27.1
click at [880, 344] on p "Your manager's past achievements can provide valuable insight into their leader…" at bounding box center [686, 424] width 617 height 161
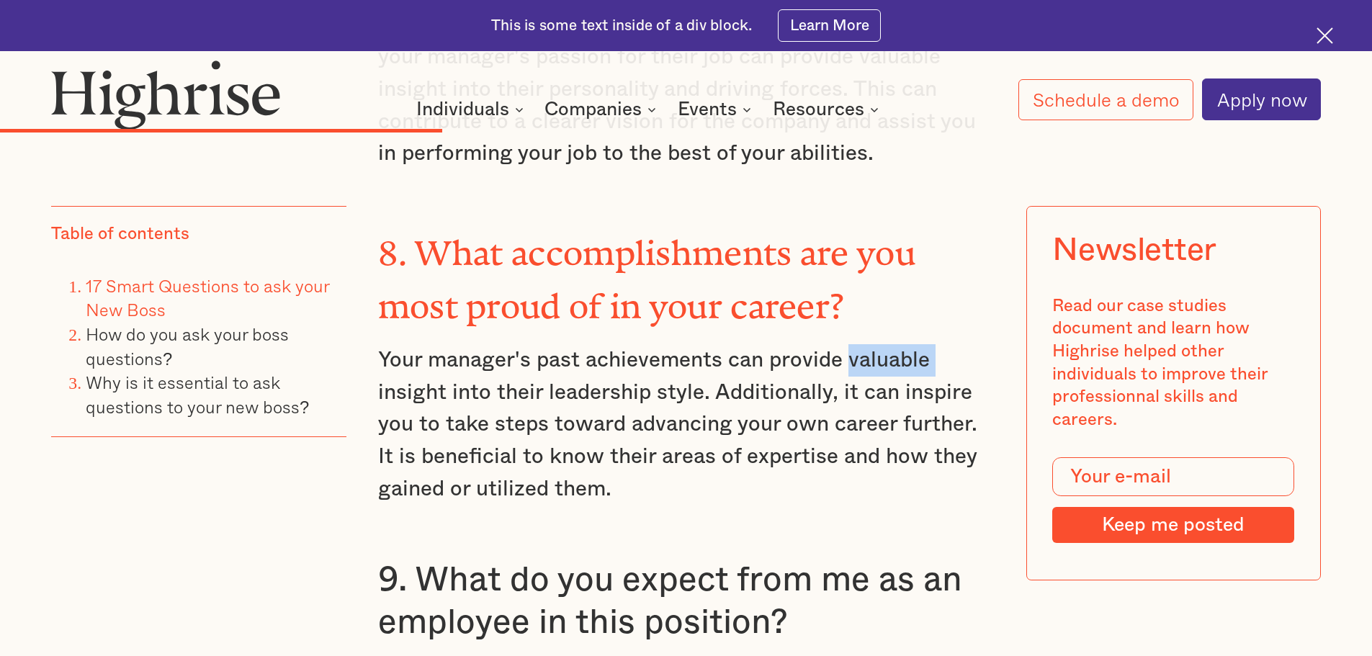
click at [880, 344] on p "Your manager's past achievements can provide valuable insight into their leader…" at bounding box center [686, 424] width 617 height 161
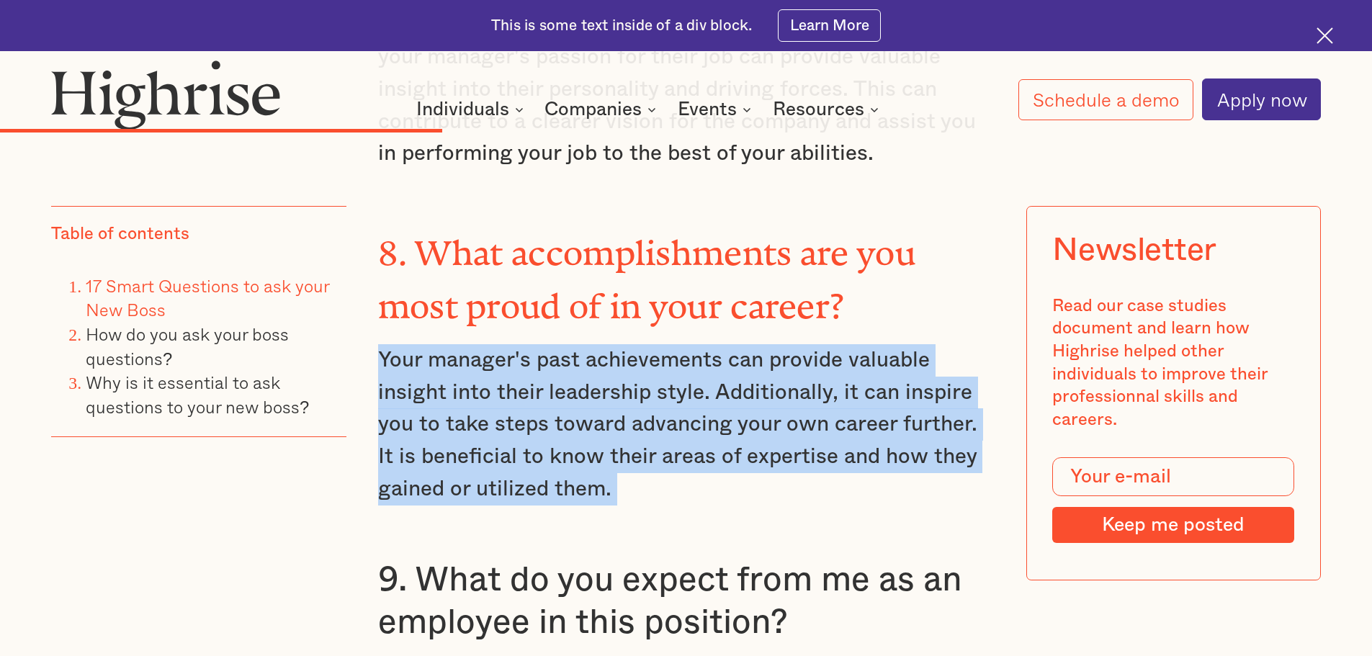
click at [880, 344] on p "Your manager's past achievements can provide valuable insight into their leader…" at bounding box center [686, 424] width 617 height 161
click at [832, 344] on p "Your manager's past achievements can provide valuable insight into their leader…" at bounding box center [686, 424] width 617 height 161
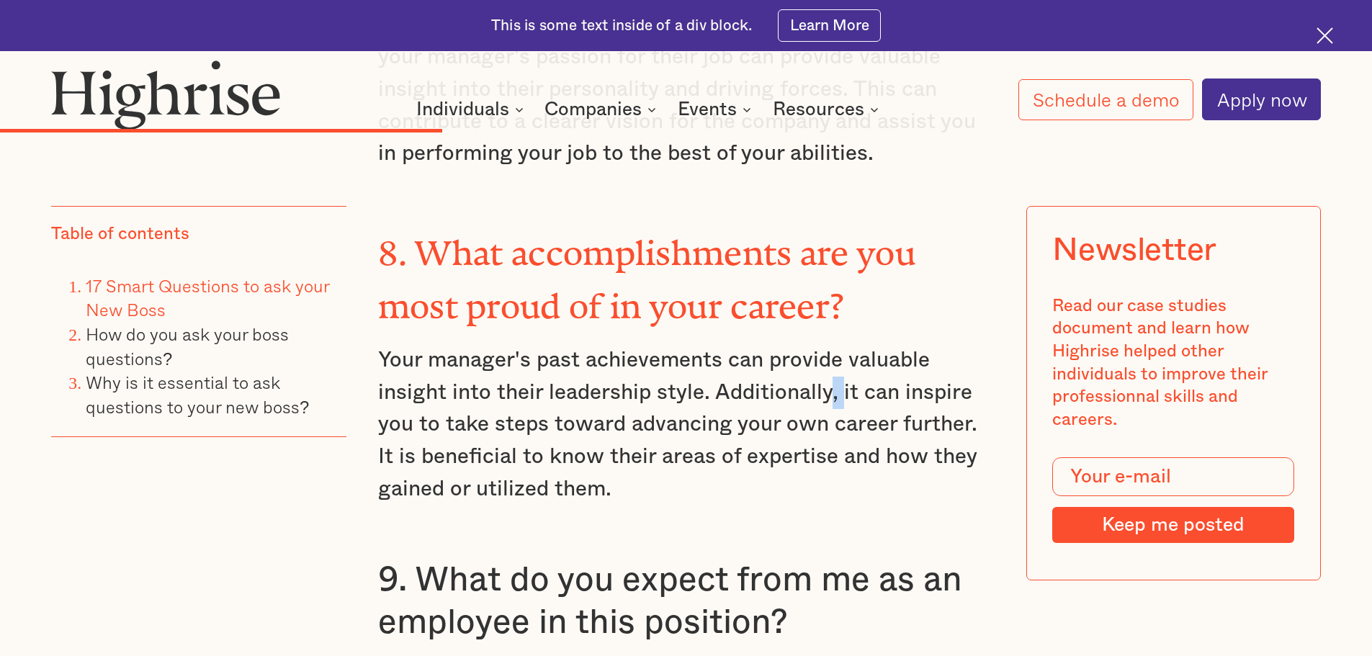
click at [832, 344] on p "Your manager's past achievements can provide valuable insight into their leader…" at bounding box center [686, 424] width 617 height 161
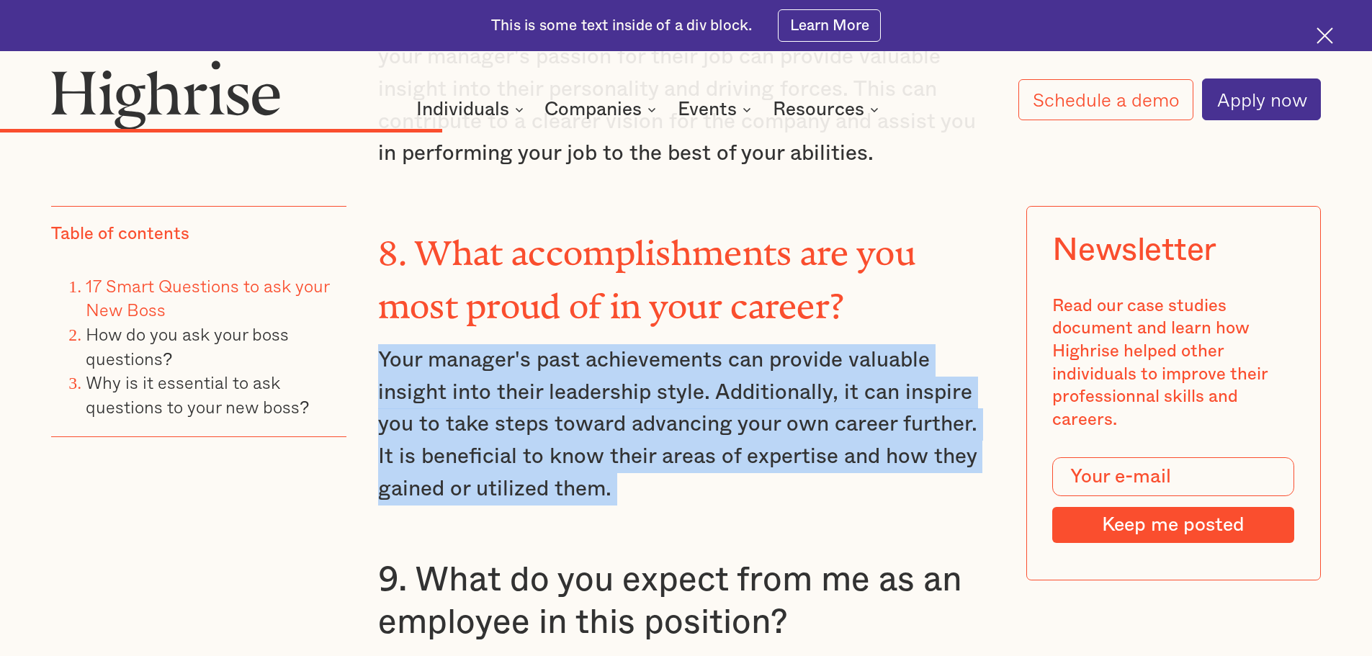
click at [832, 344] on p "Your manager's past achievements can provide valuable insight into their leader…" at bounding box center [686, 424] width 617 height 161
click at [852, 344] on p "Your manager's past achievements can provide valuable insight into their leader…" at bounding box center [686, 424] width 617 height 161
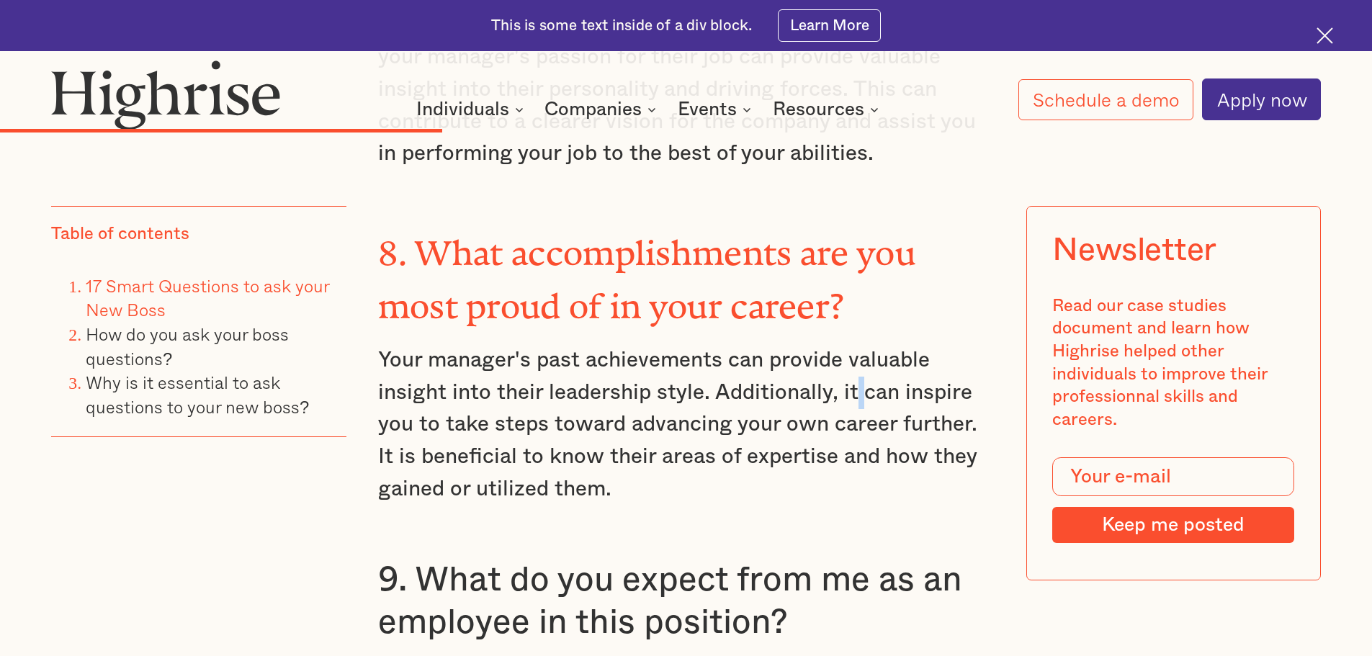
click at [852, 344] on p "Your manager's past achievements can provide valuable insight into their leader…" at bounding box center [686, 424] width 617 height 161
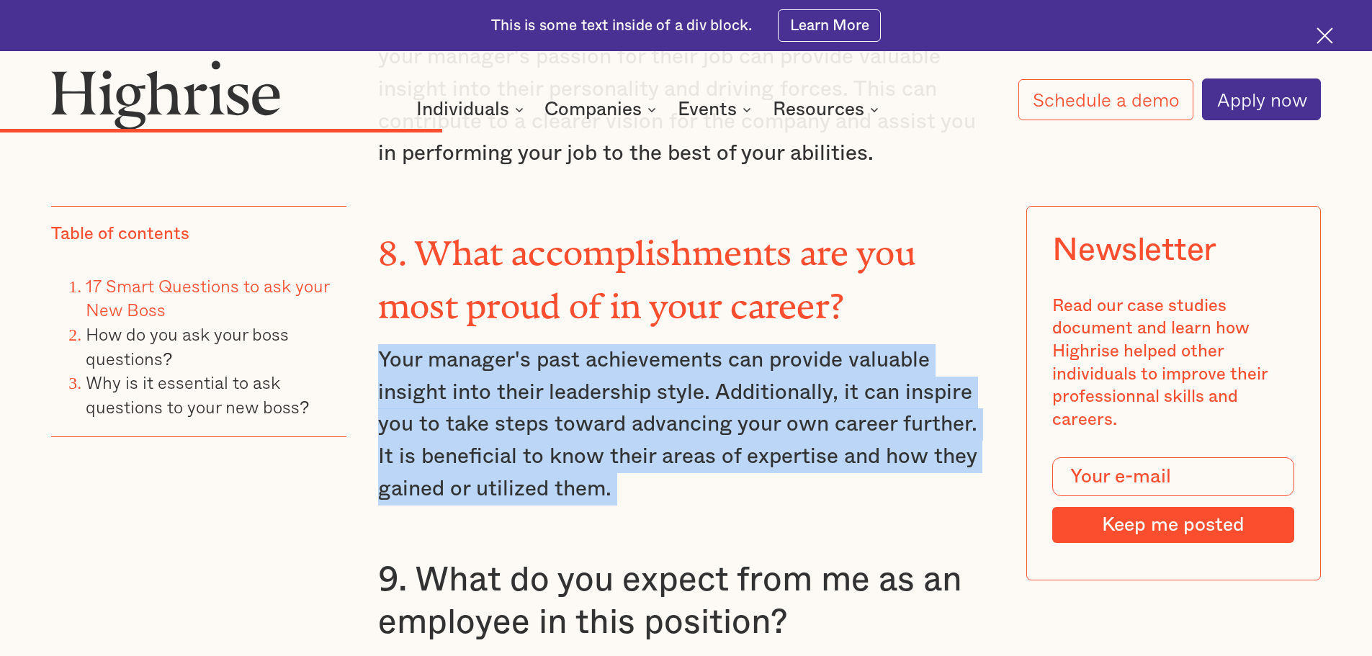
click at [852, 344] on p "Your manager's past achievements can provide valuable insight into their leader…" at bounding box center [686, 424] width 617 height 161
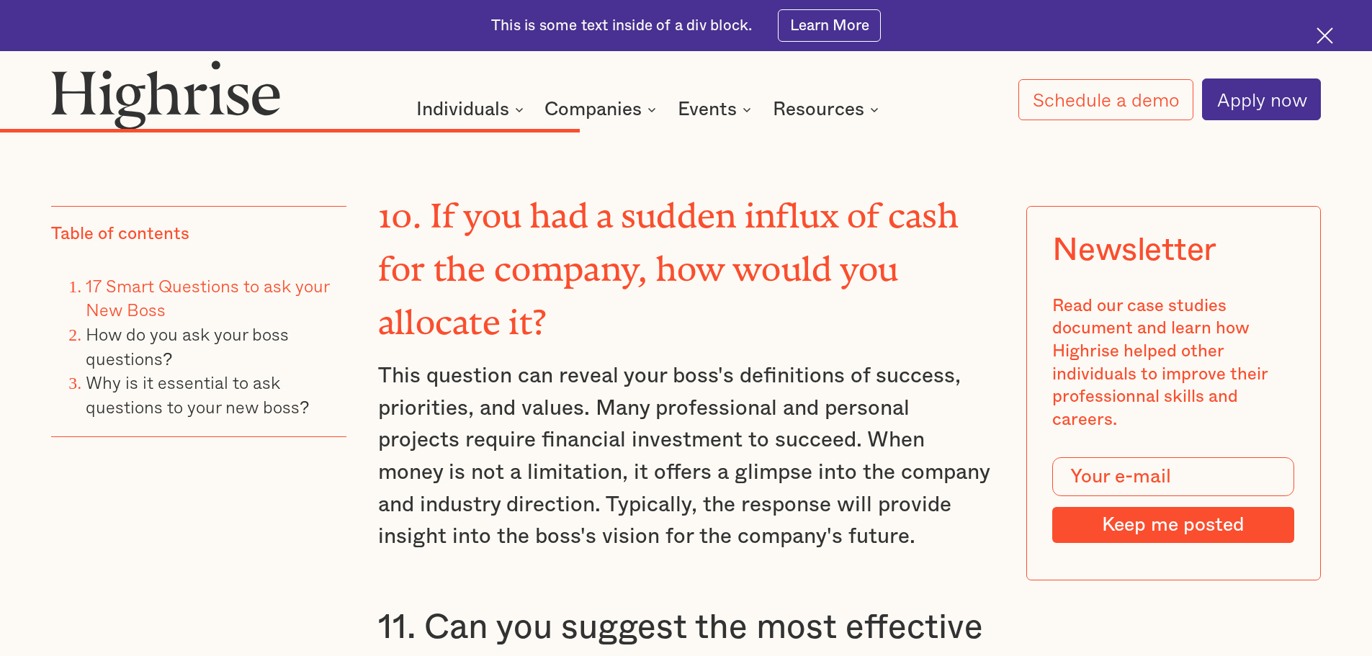
scroll to position [6739, 0]
click at [782, 359] on p "This question can reveal your boss's definitions of success, priorities, and va…" at bounding box center [686, 455] width 617 height 193
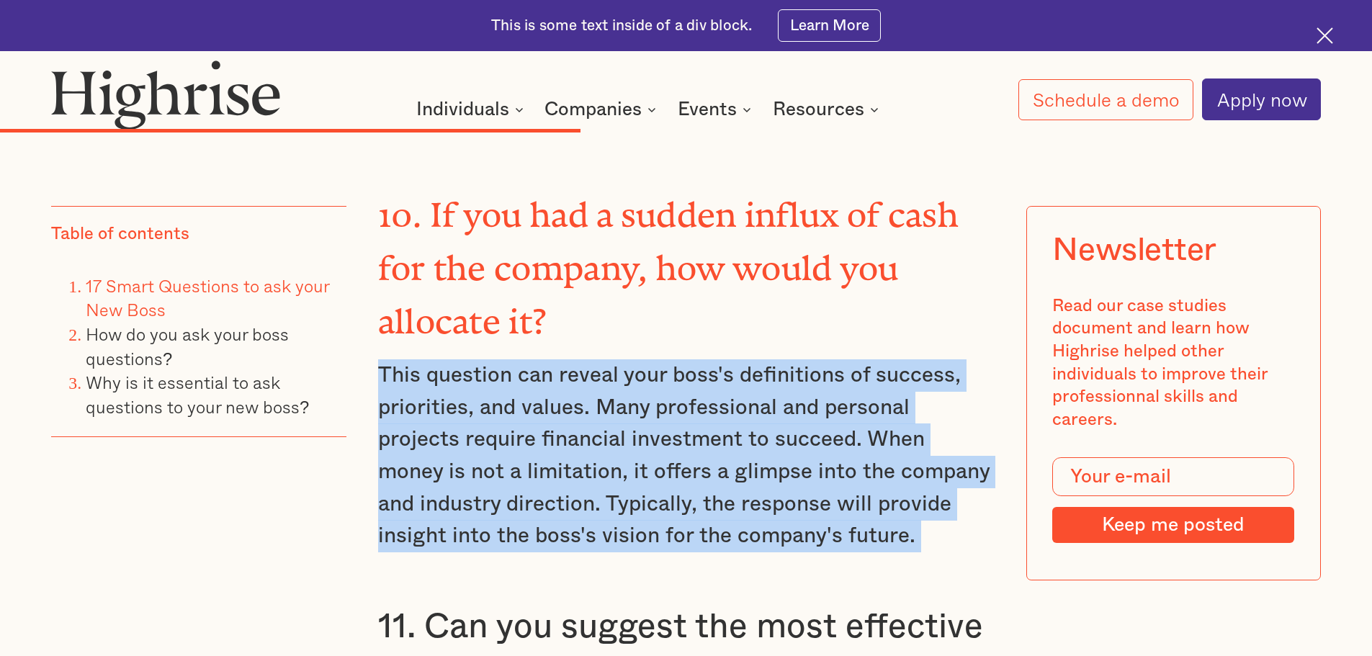
drag, startPoint x: 782, startPoint y: 339, endPoint x: 821, endPoint y: 359, distance: 43.5
click at [821, 359] on p "This question can reveal your boss's definitions of success, priorities, and va…" at bounding box center [686, 455] width 617 height 193
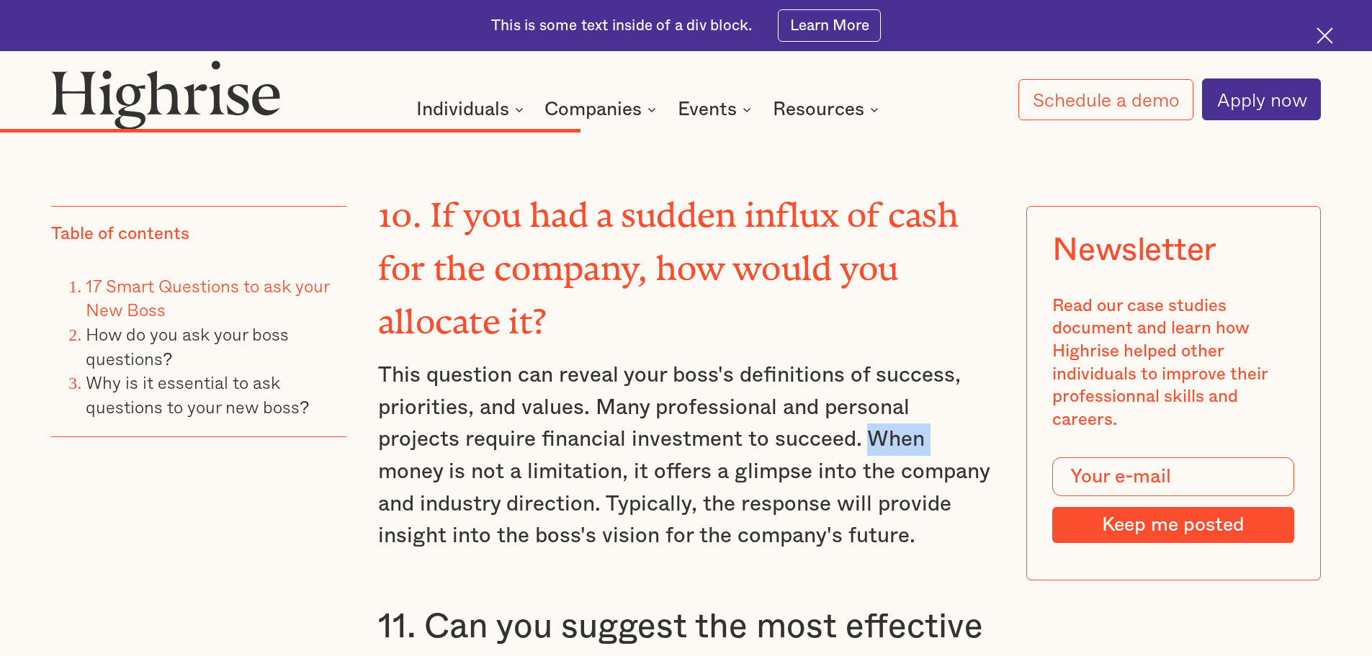
click at [821, 359] on p "This question can reveal your boss's definitions of success, priorities, and va…" at bounding box center [686, 455] width 617 height 193
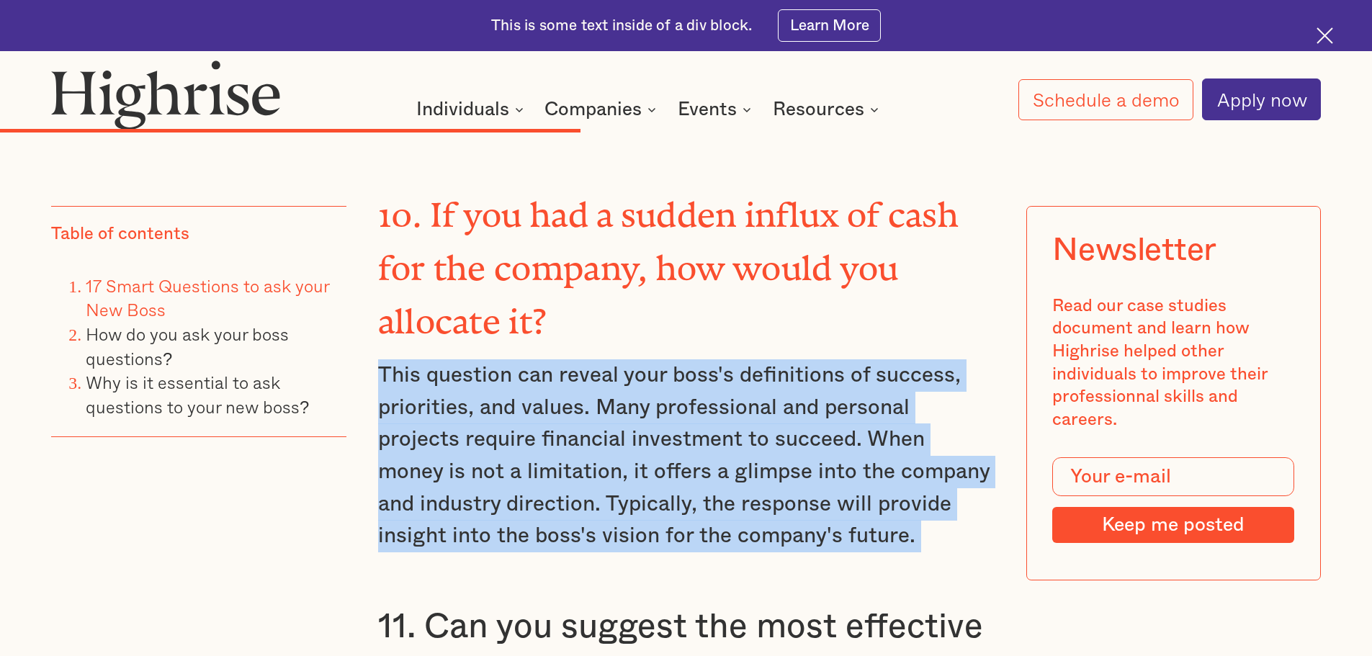
click at [821, 359] on p "This question can reveal your boss's definitions of success, priorities, and va…" at bounding box center [686, 455] width 617 height 193
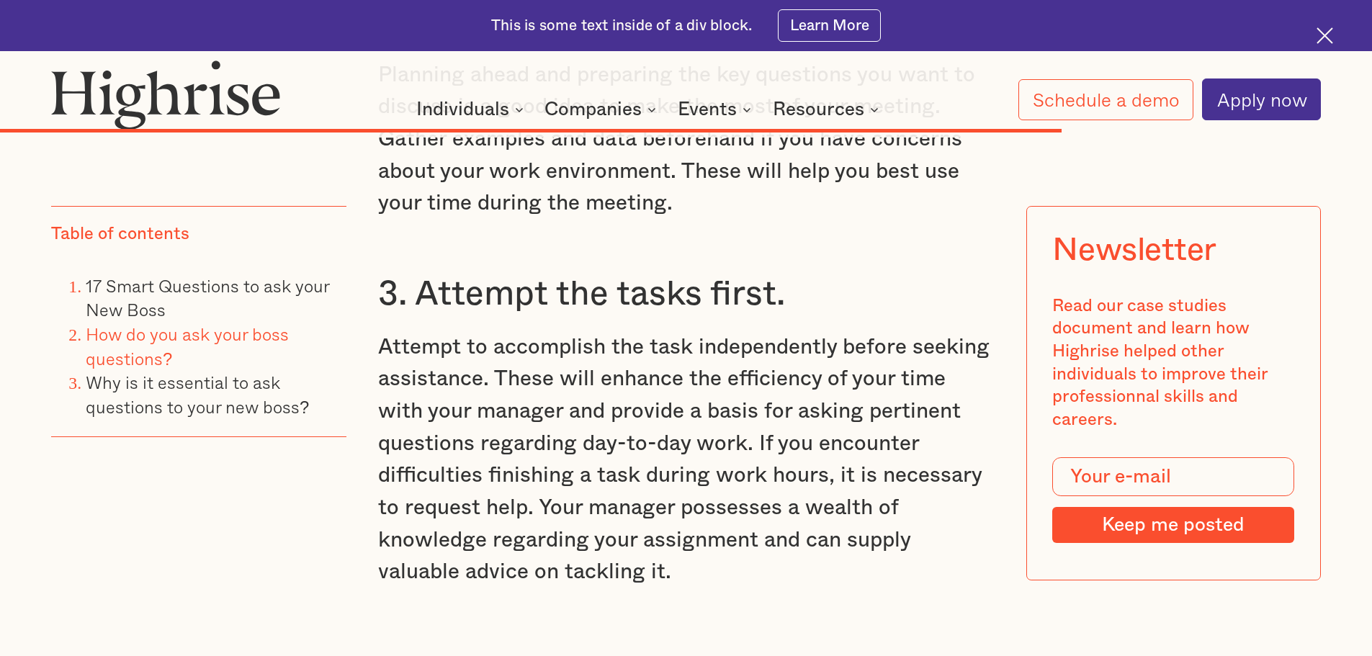
scroll to position [11440, 0]
click at [864, 332] on p "Attempt to accomplish the task independently before seeking assistance. These w…" at bounding box center [686, 460] width 617 height 257
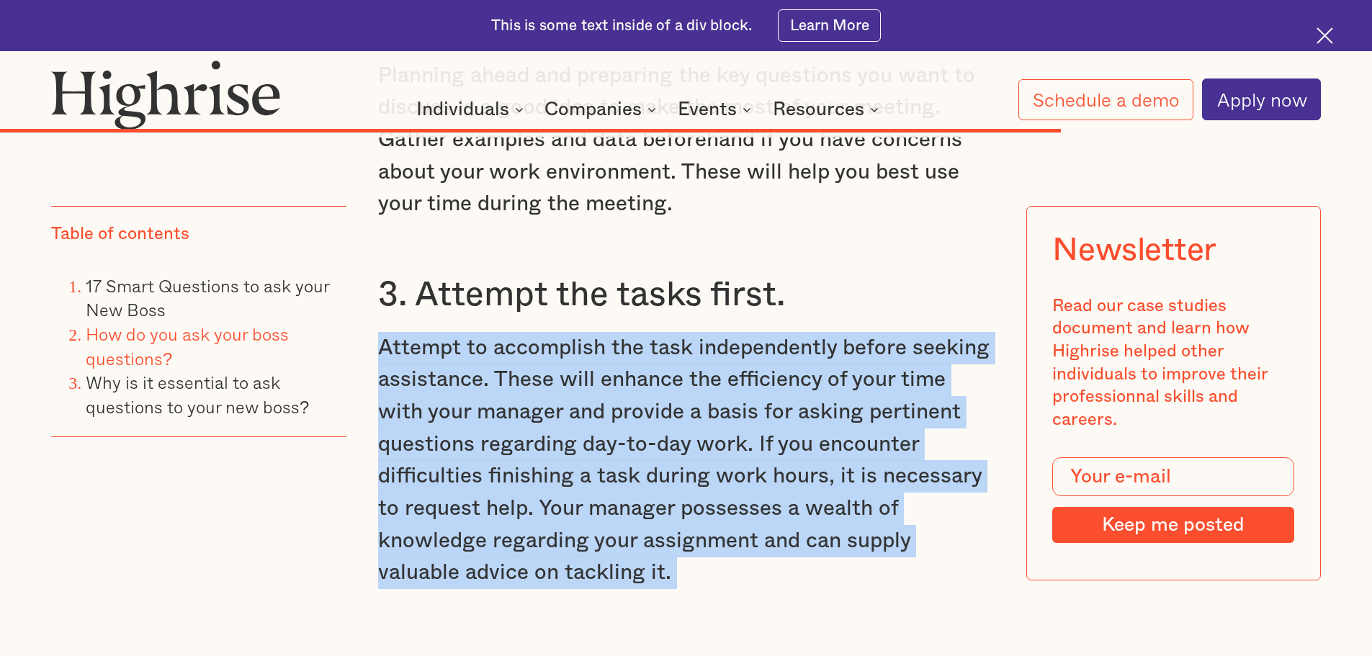
click at [864, 332] on p "Attempt to accomplish the task independently before seeking assistance. These w…" at bounding box center [686, 460] width 617 height 257
drag, startPoint x: 864, startPoint y: 258, endPoint x: 858, endPoint y: 293, distance: 35.8
click at [858, 332] on p "Attempt to accomplish the task independently before seeking assistance. These w…" at bounding box center [686, 460] width 617 height 257
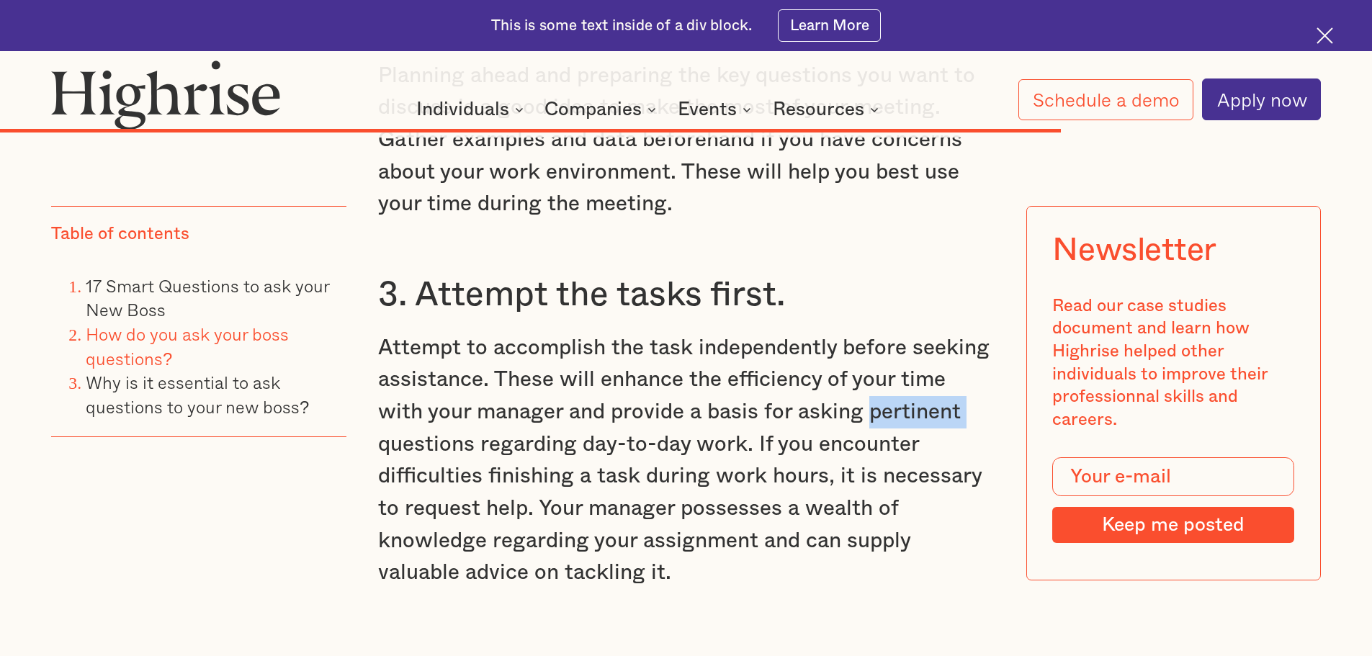
click at [858, 332] on p "Attempt to accomplish the task independently before seeking assistance. These w…" at bounding box center [686, 460] width 617 height 257
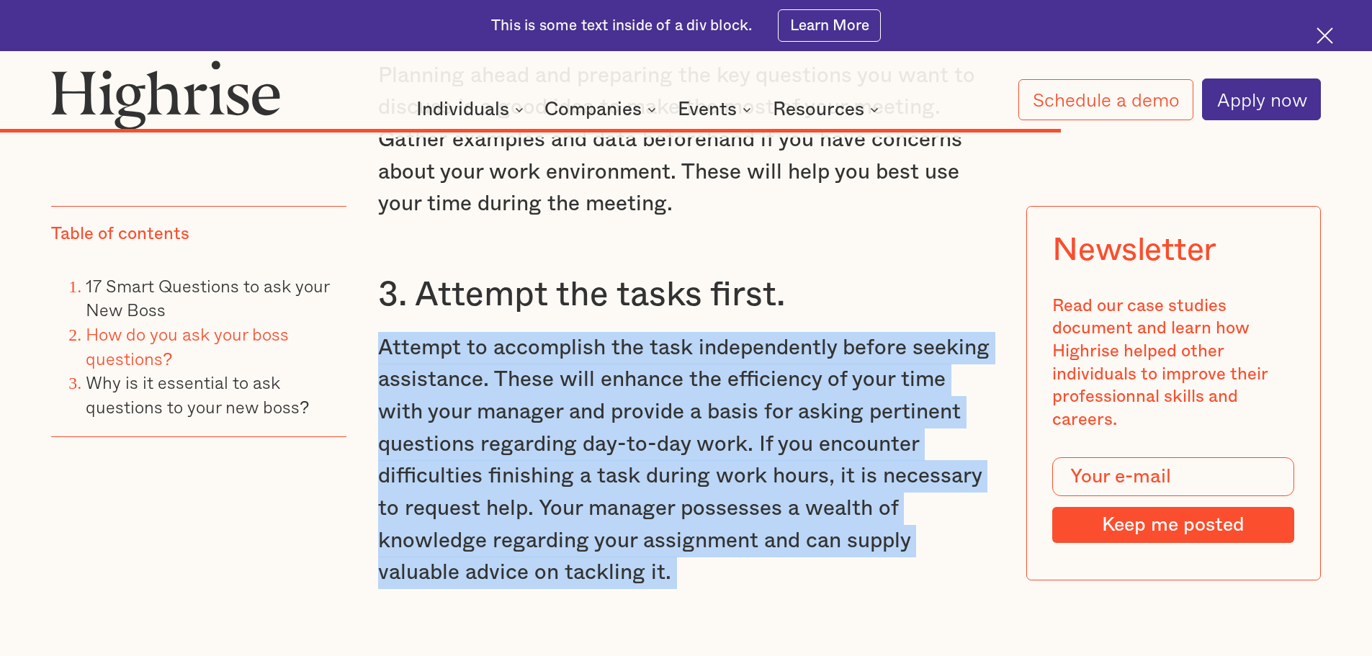
click at [858, 332] on p "Attempt to accomplish the task independently before seeking assistance. These w…" at bounding box center [686, 460] width 617 height 257
drag, startPoint x: 858, startPoint y: 293, endPoint x: 868, endPoint y: 320, distance: 28.5
click at [868, 332] on p "Attempt to accomplish the task independently before seeking assistance. These w…" at bounding box center [686, 460] width 617 height 257
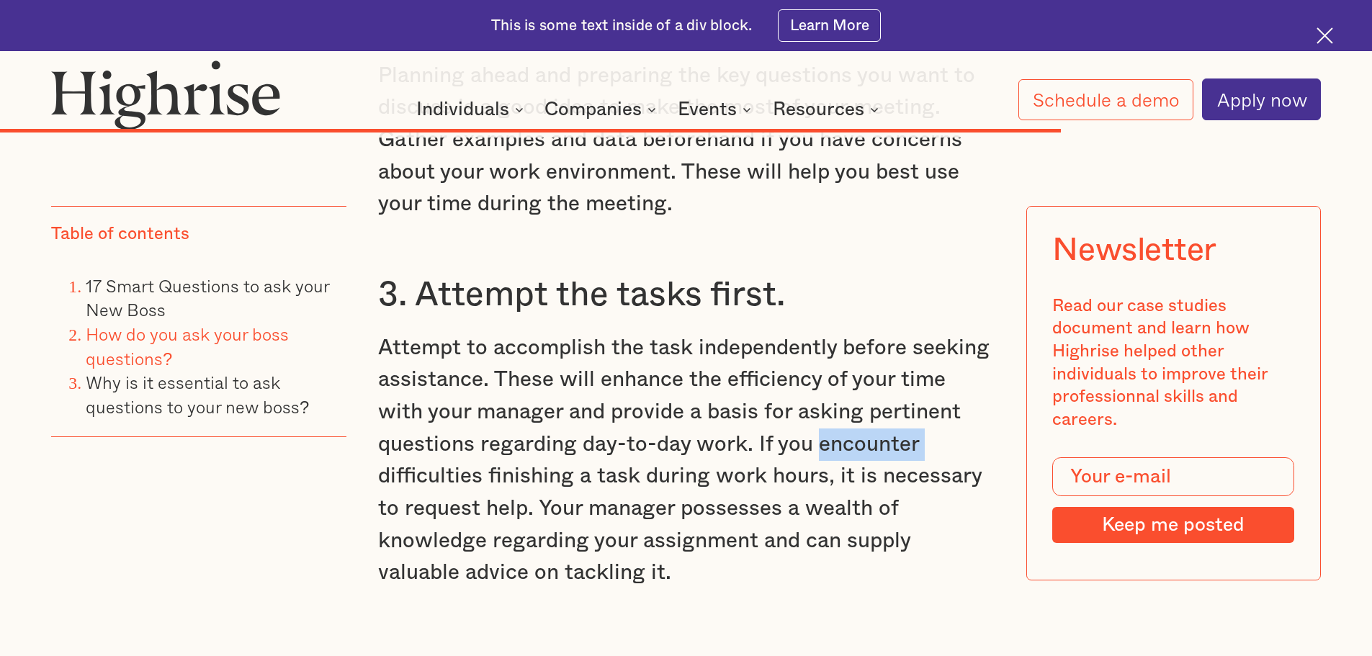
click at [868, 332] on p "Attempt to accomplish the task independently before seeking assistance. These w…" at bounding box center [686, 460] width 617 height 257
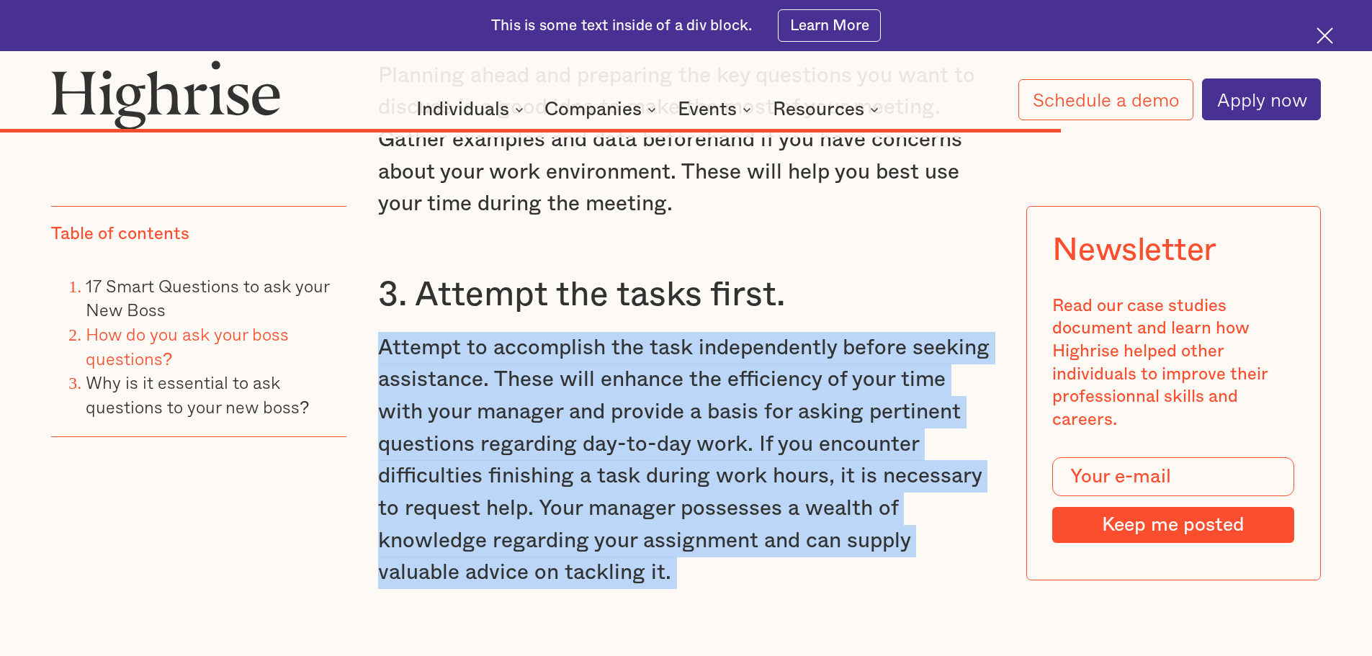
drag, startPoint x: 868, startPoint y: 320, endPoint x: 882, endPoint y: 344, distance: 27.4
click at [882, 344] on p "Attempt to accomplish the task independently before seeking assistance. These w…" at bounding box center [686, 460] width 617 height 257
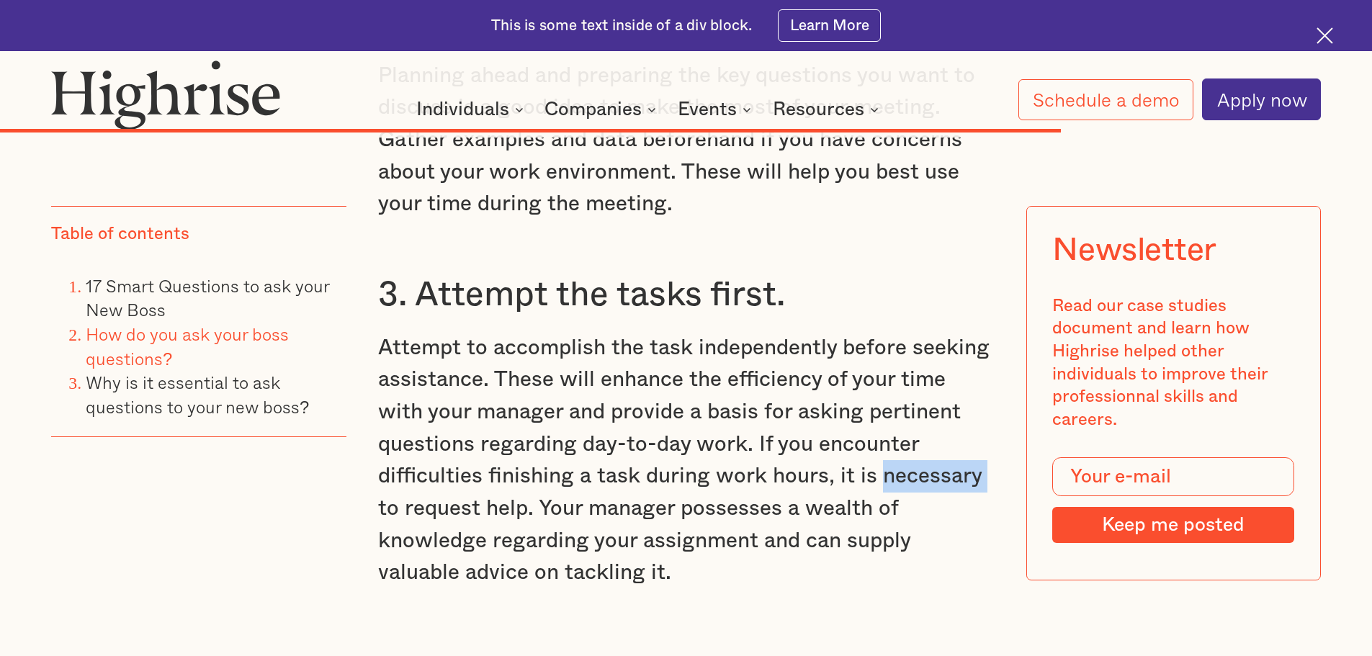
click at [882, 344] on p "Attempt to accomplish the task independently before seeking assistance. These w…" at bounding box center [686, 460] width 617 height 257
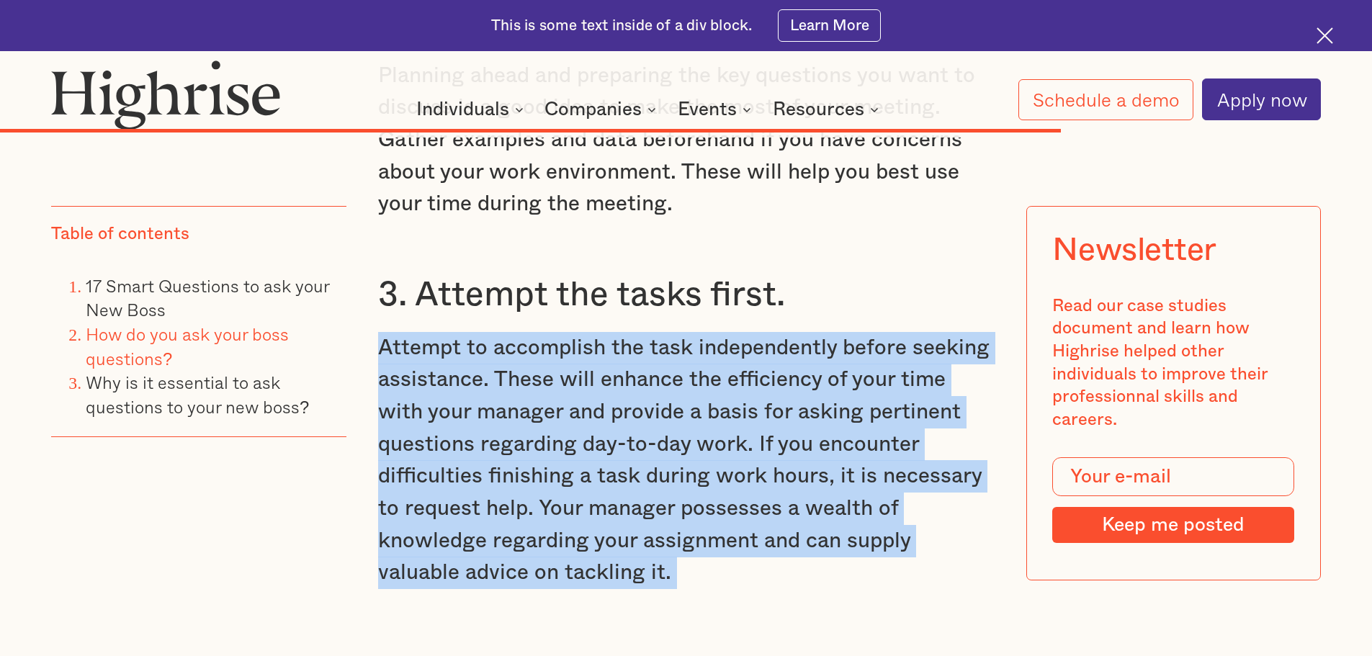
click at [882, 344] on p "Attempt to accomplish the task independently before seeking assistance. These w…" at bounding box center [686, 460] width 617 height 257
drag, startPoint x: 882, startPoint y: 344, endPoint x: 882, endPoint y: 297, distance: 46.8
click at [882, 332] on p "Attempt to accomplish the task independently before seeking assistance. These w…" at bounding box center [686, 460] width 617 height 257
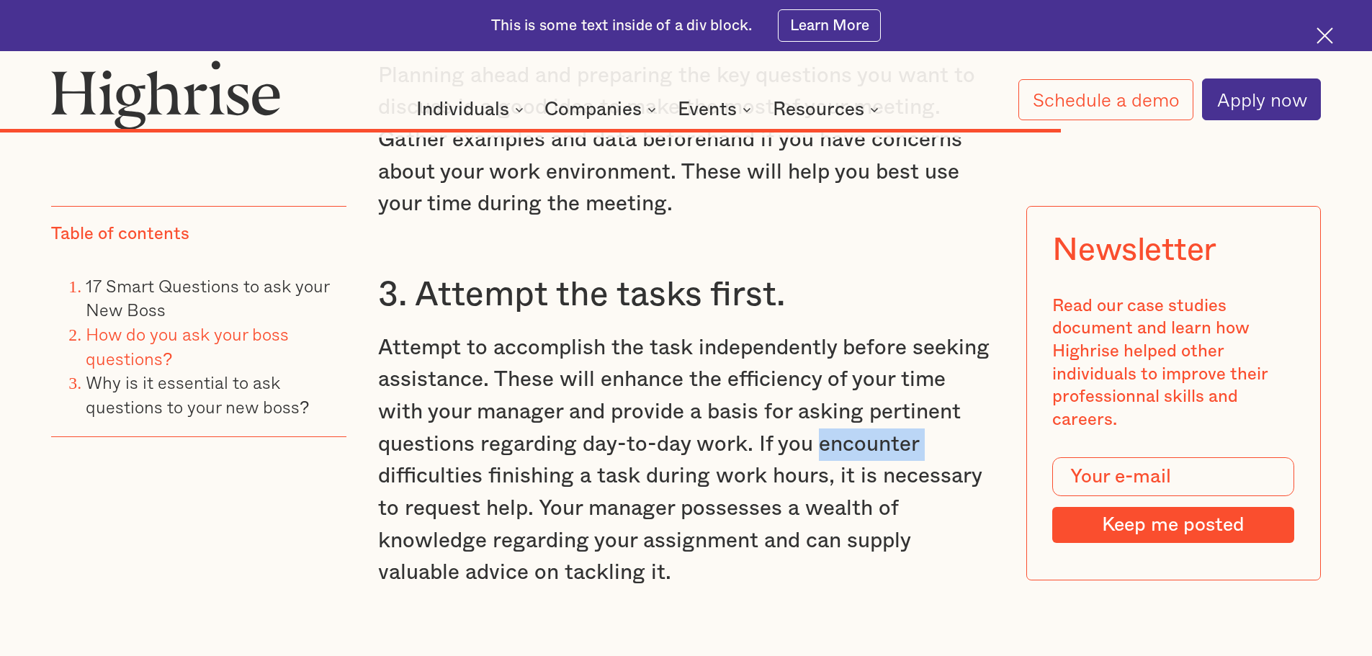
click at [882, 332] on p "Attempt to accomplish the task independently before seeking assistance. These w…" at bounding box center [686, 460] width 617 height 257
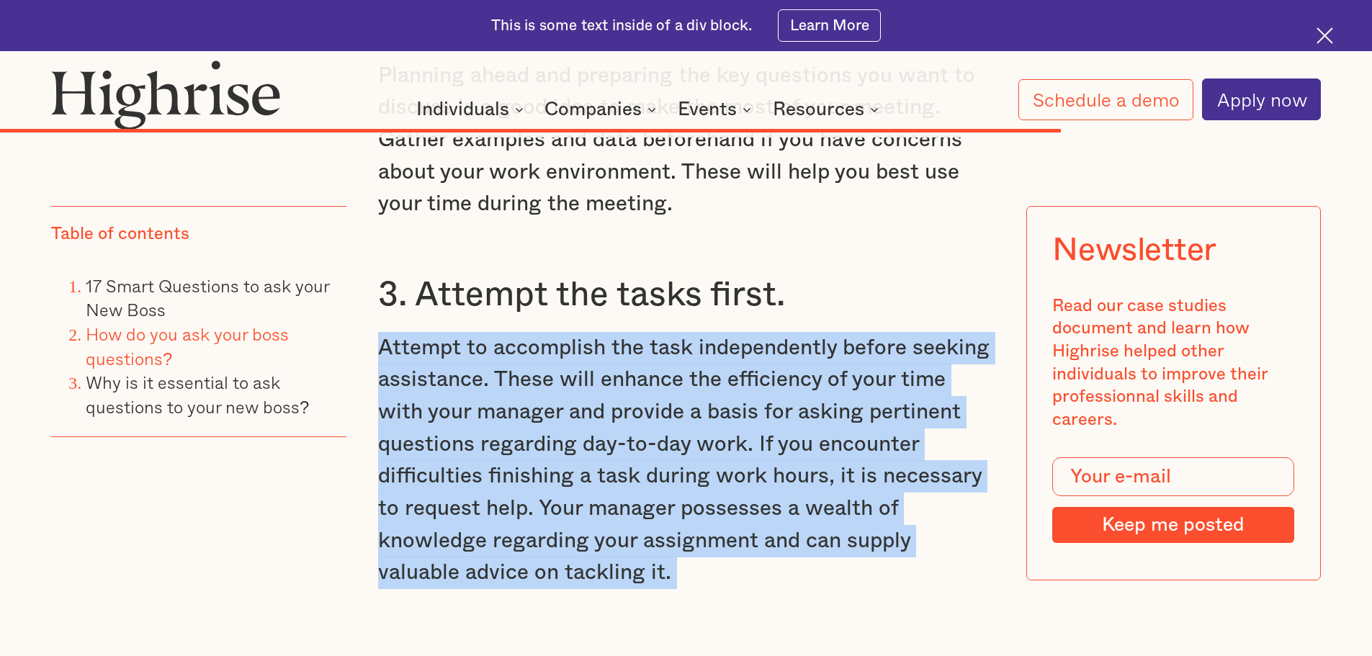
click at [882, 332] on p "Attempt to accomplish the task independently before seeking assistance. These w…" at bounding box center [686, 460] width 617 height 257
click at [888, 332] on p "Attempt to accomplish the task independently before seeking assistance. These w…" at bounding box center [686, 460] width 617 height 257
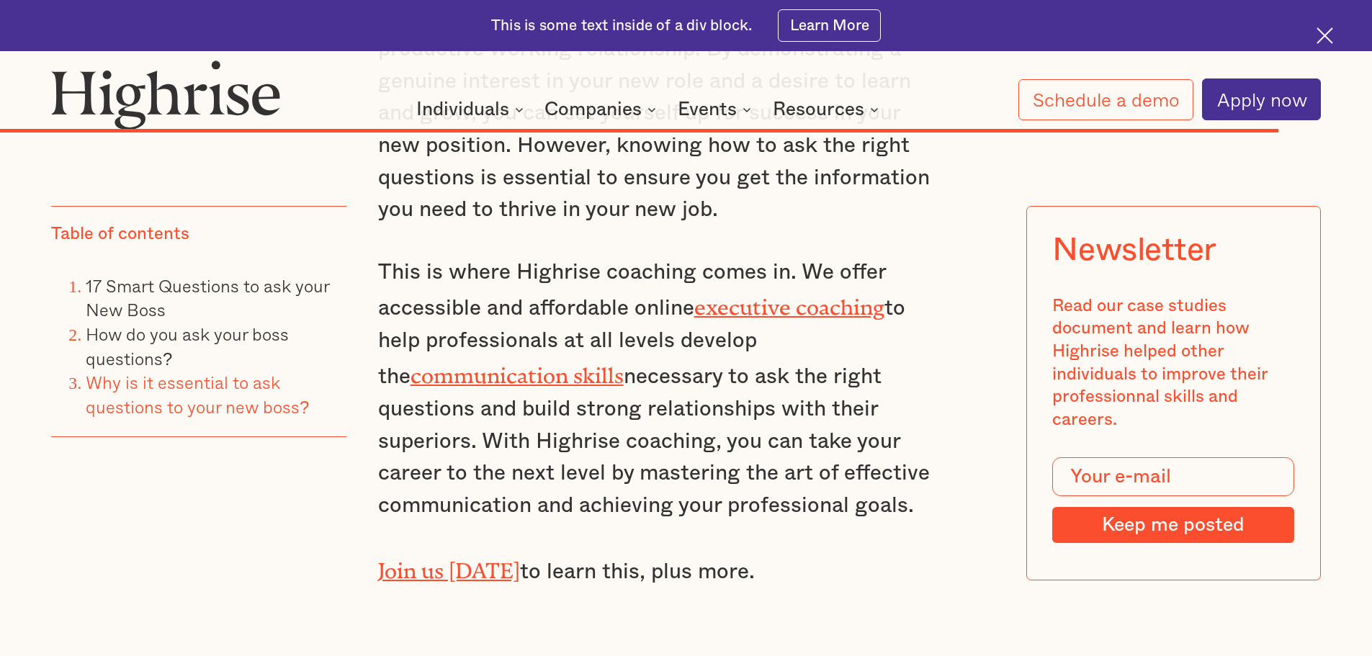
scroll to position [13574, 0]
